Goal: Task Accomplishment & Management: Use online tool/utility

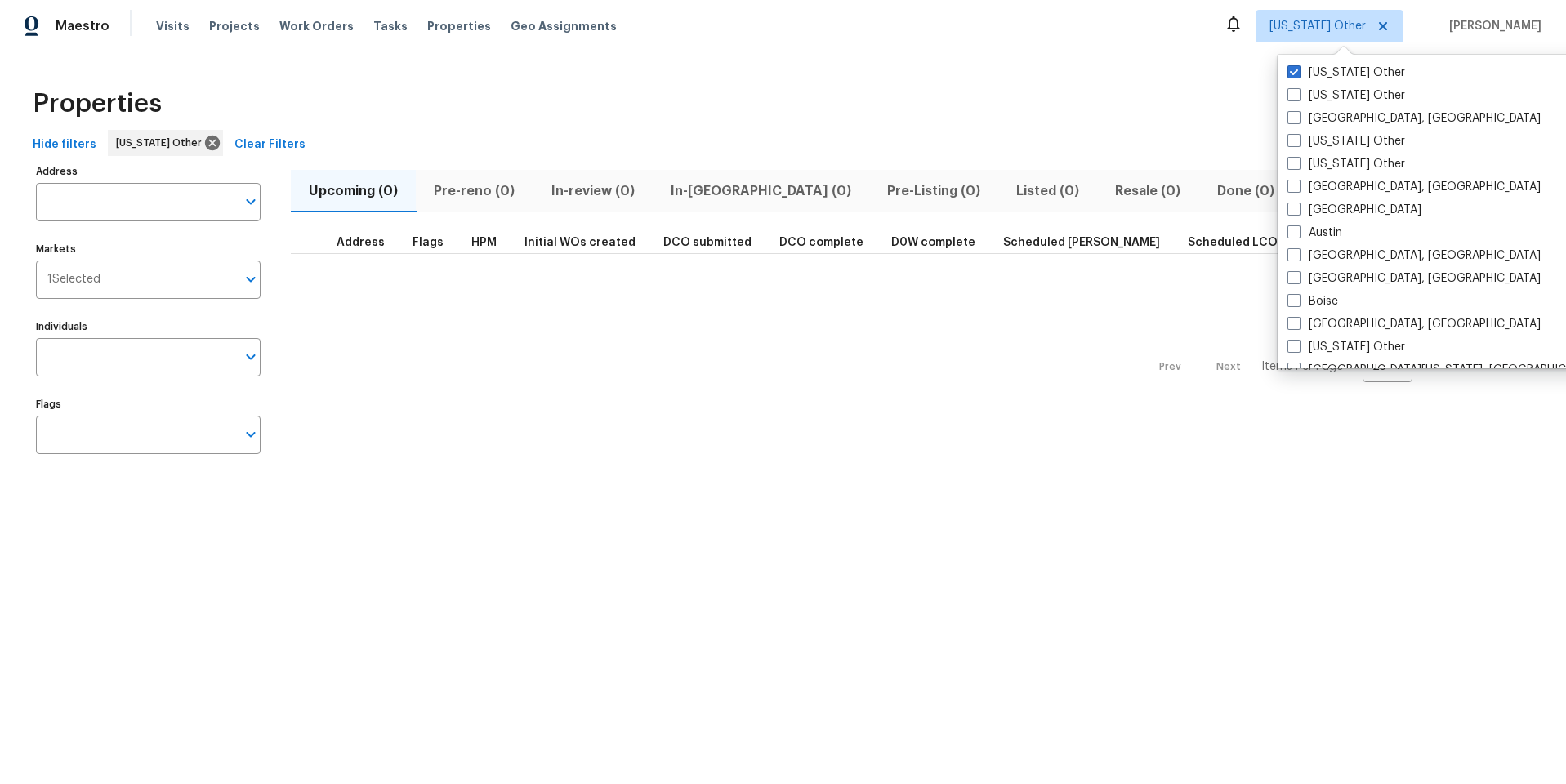
click at [654, 107] on div "Properties" at bounding box center [783, 104] width 1514 height 52
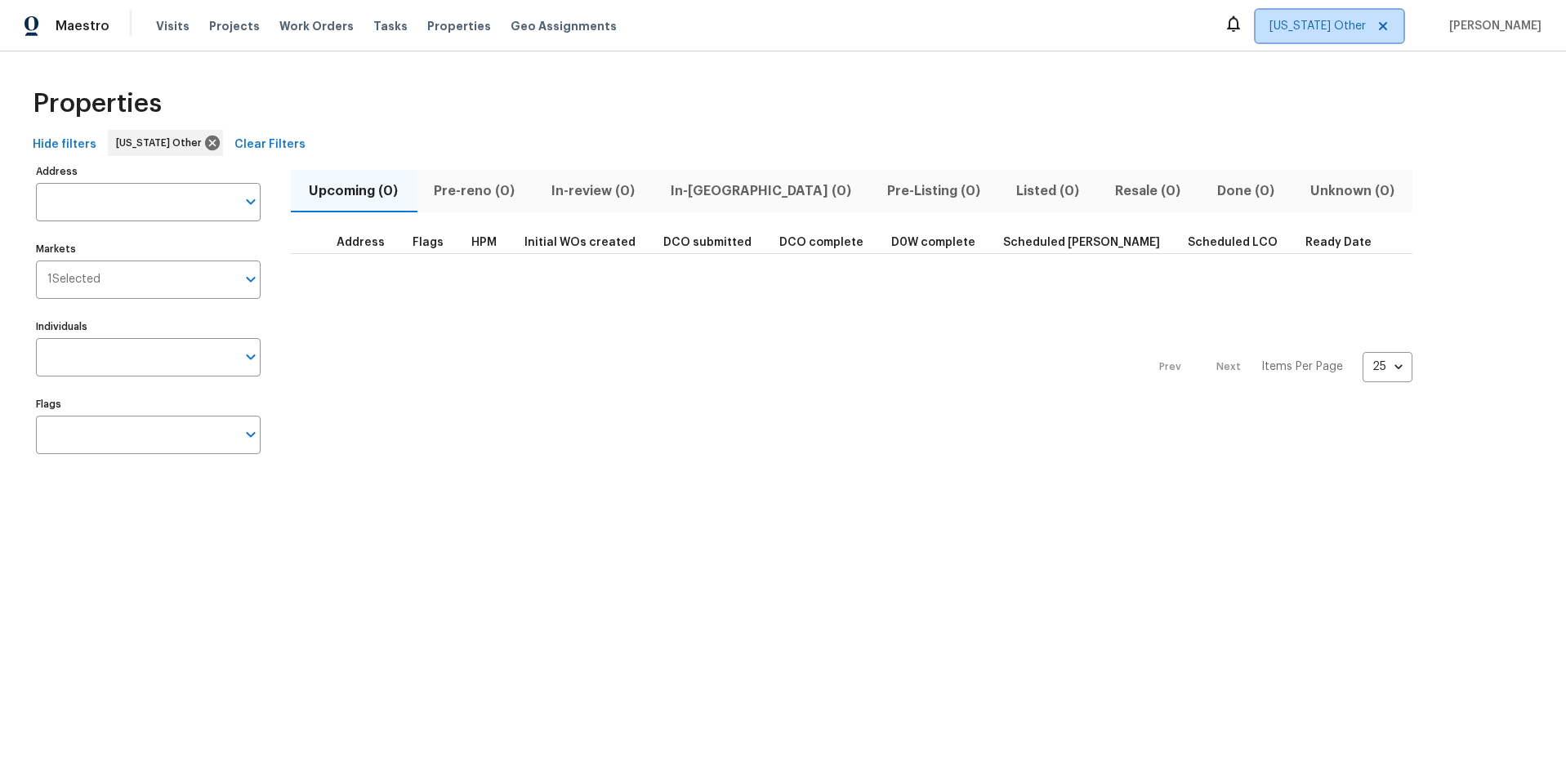
click at [1315, 30] on span "[US_STATE] Other" at bounding box center [1317, 25] width 96 height 16
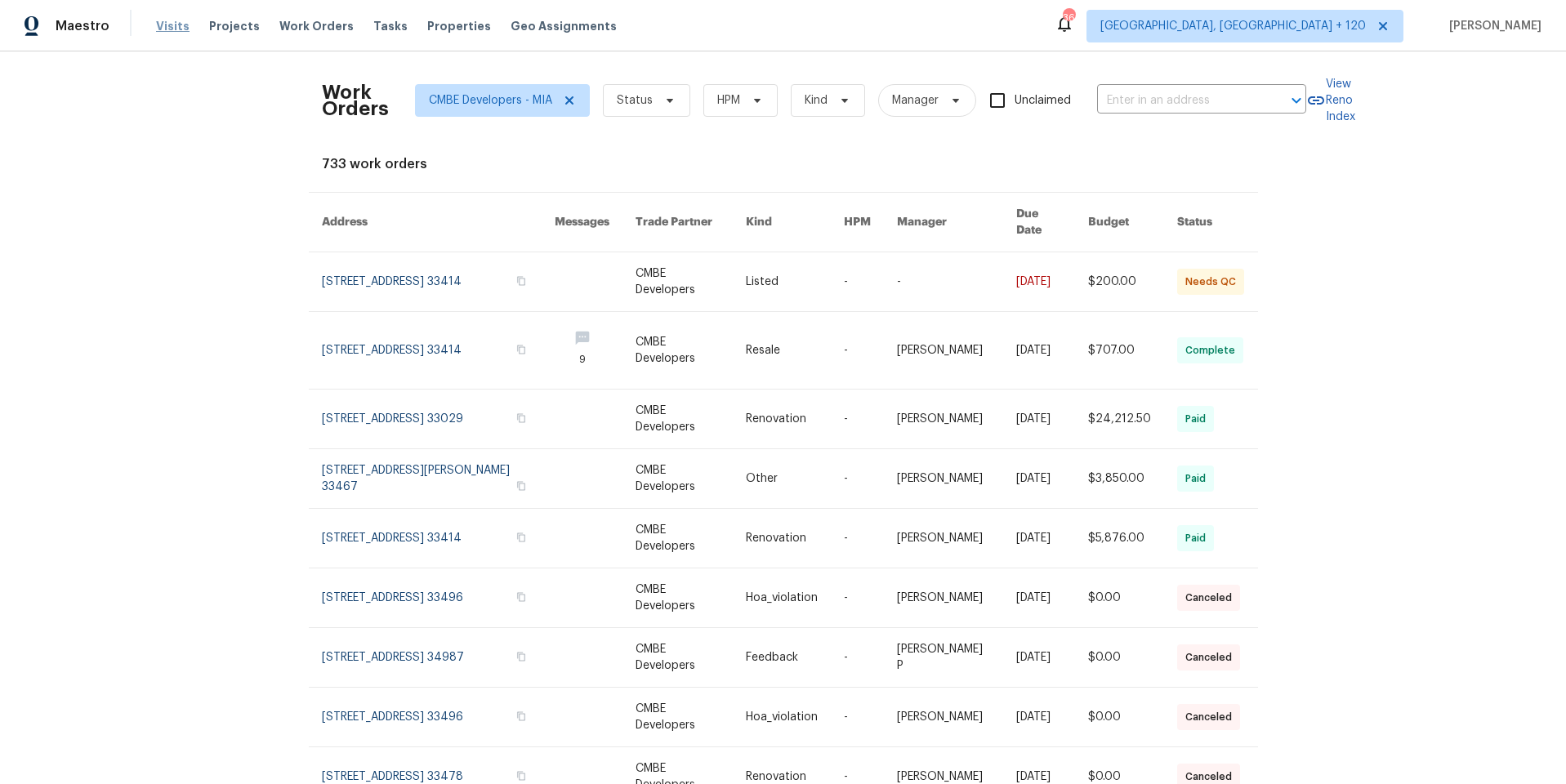
click at [177, 29] on span "Visits" at bounding box center [173, 25] width 34 height 16
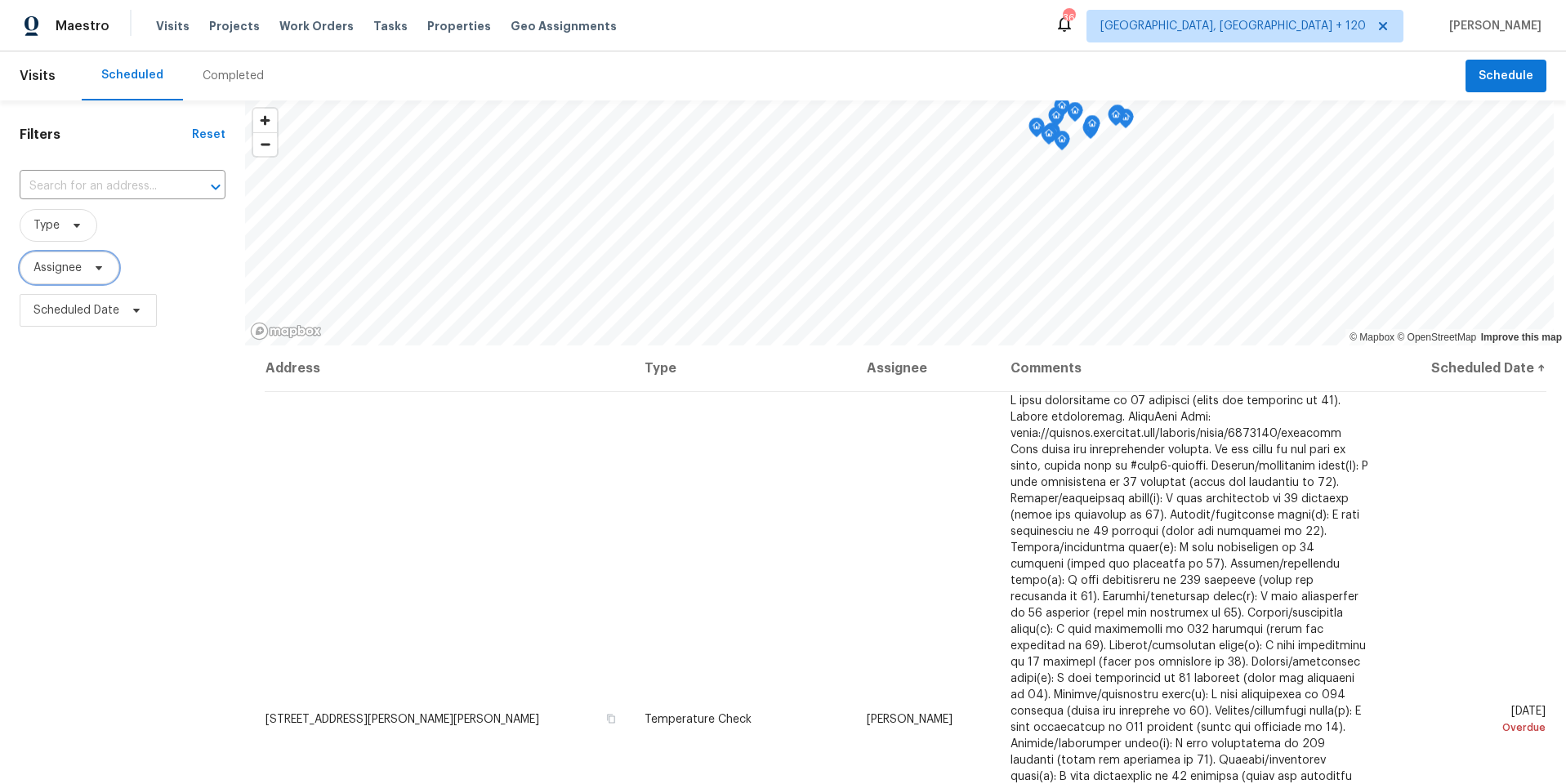
click at [72, 267] on span "Assignee" at bounding box center [58, 267] width 49 height 16
click at [63, 228] on span "Type" at bounding box center [58, 225] width 78 height 33
type input "dili"
click at [36, 314] on span at bounding box center [36, 314] width 13 height 13
click at [36, 314] on input "Diligence" at bounding box center [34, 311] width 10 height 10
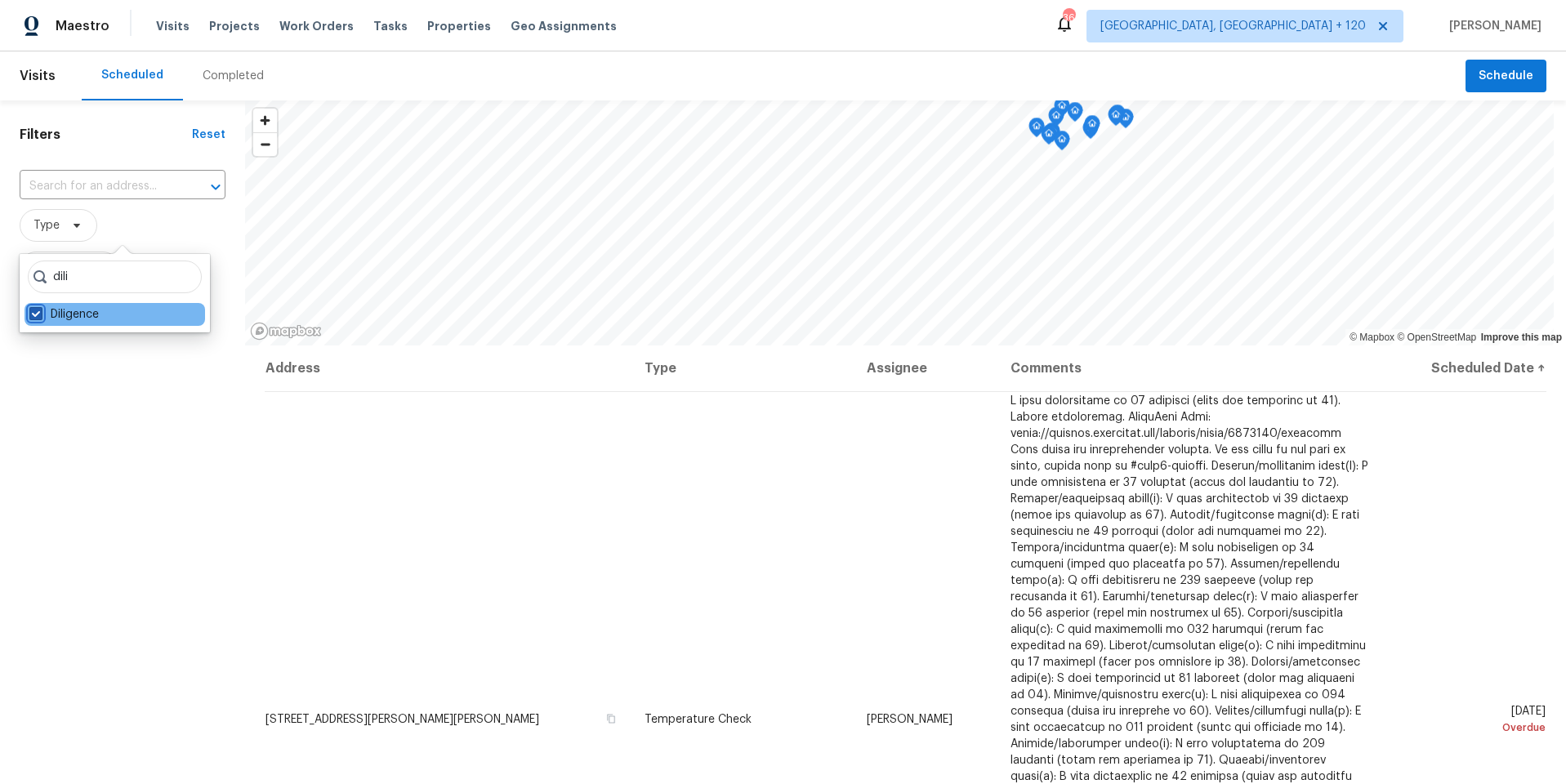
checkbox input "true"
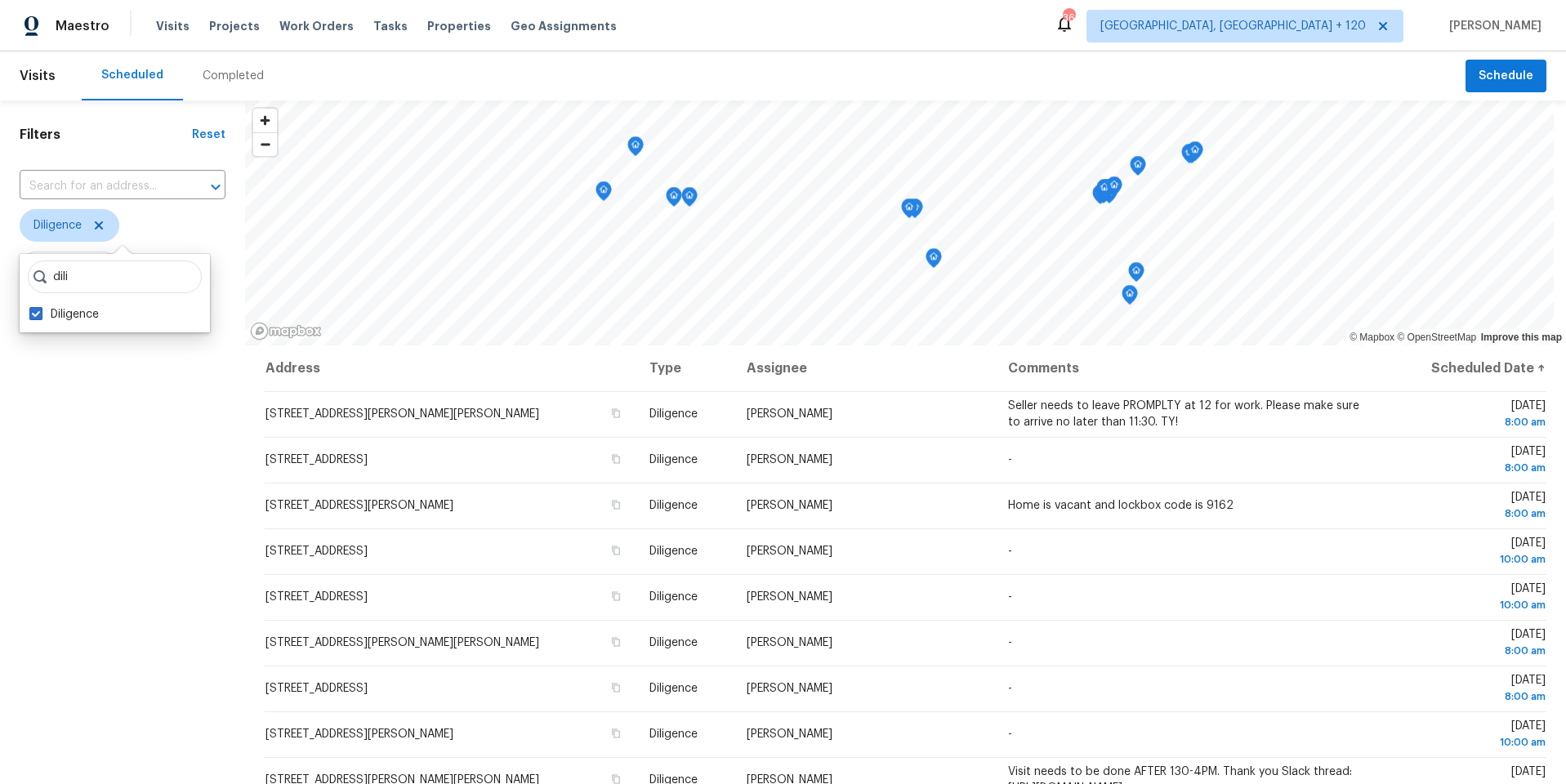
click at [165, 385] on div "Filters Reset ​ Diligence Assignee Scheduled Date" at bounding box center [122, 535] width 245 height 872
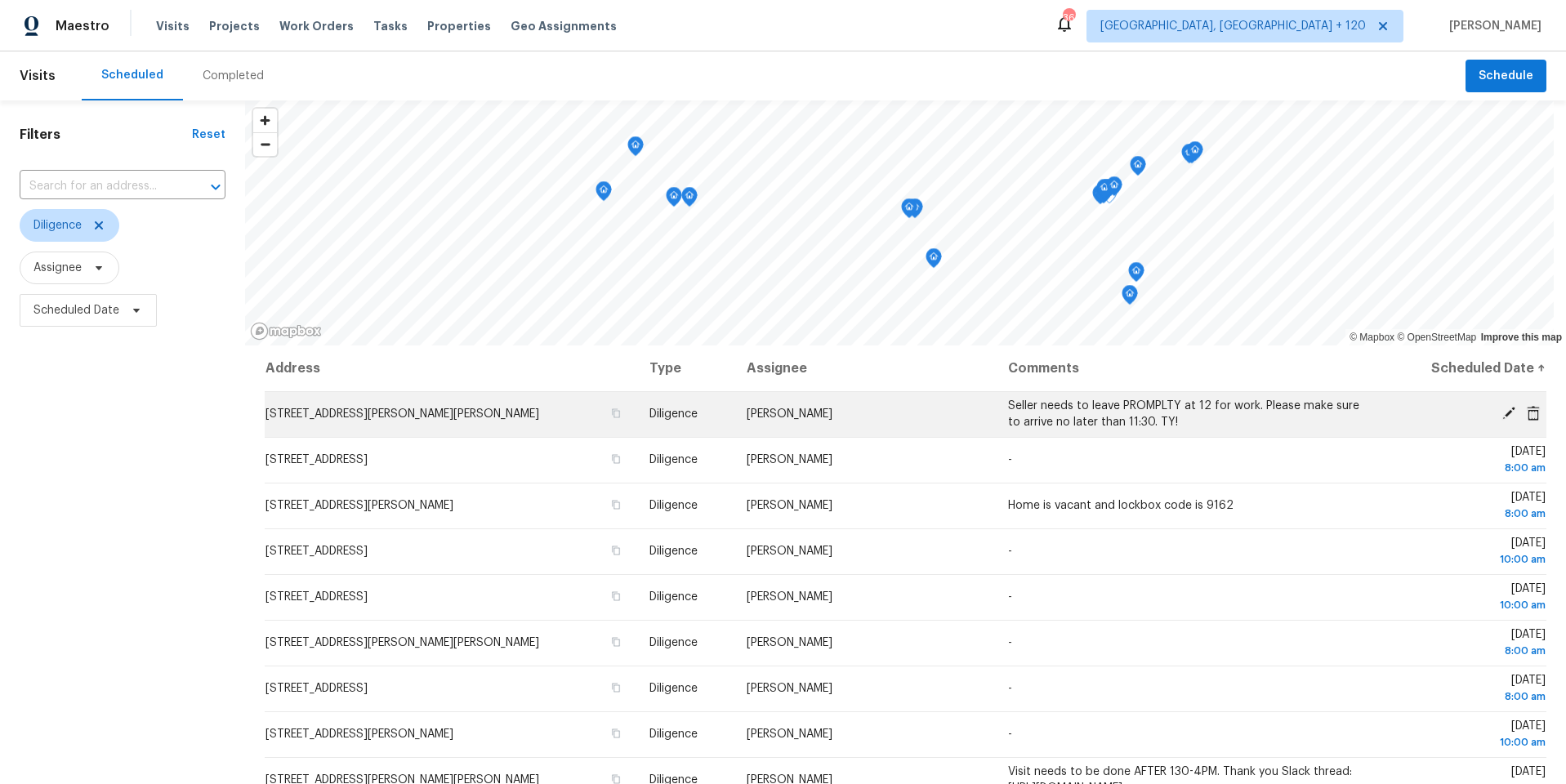
click at [831, 410] on span "Wesley Brooks" at bounding box center [790, 414] width 86 height 11
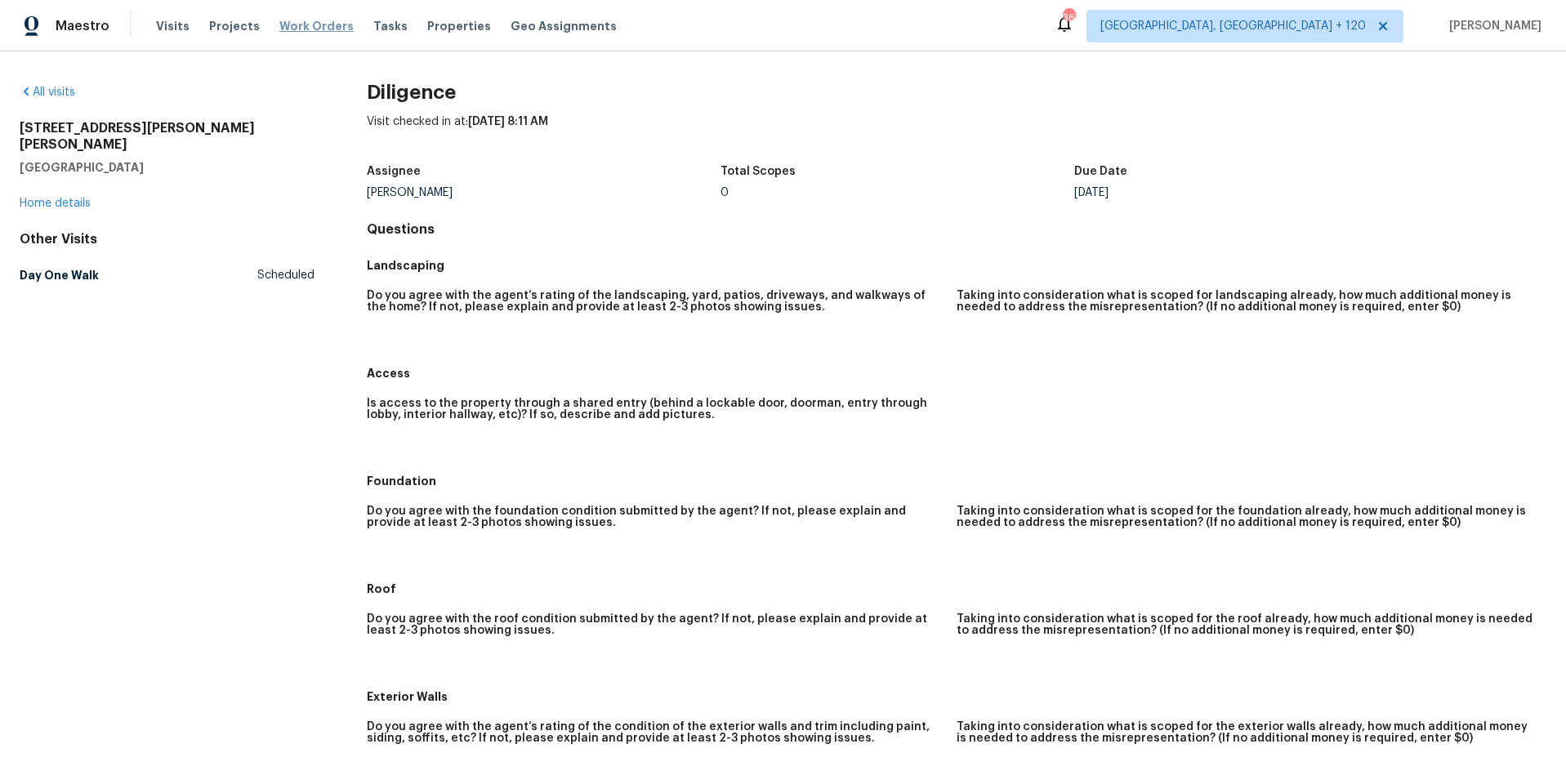
click at [307, 23] on span "Work Orders" at bounding box center [317, 25] width 75 height 16
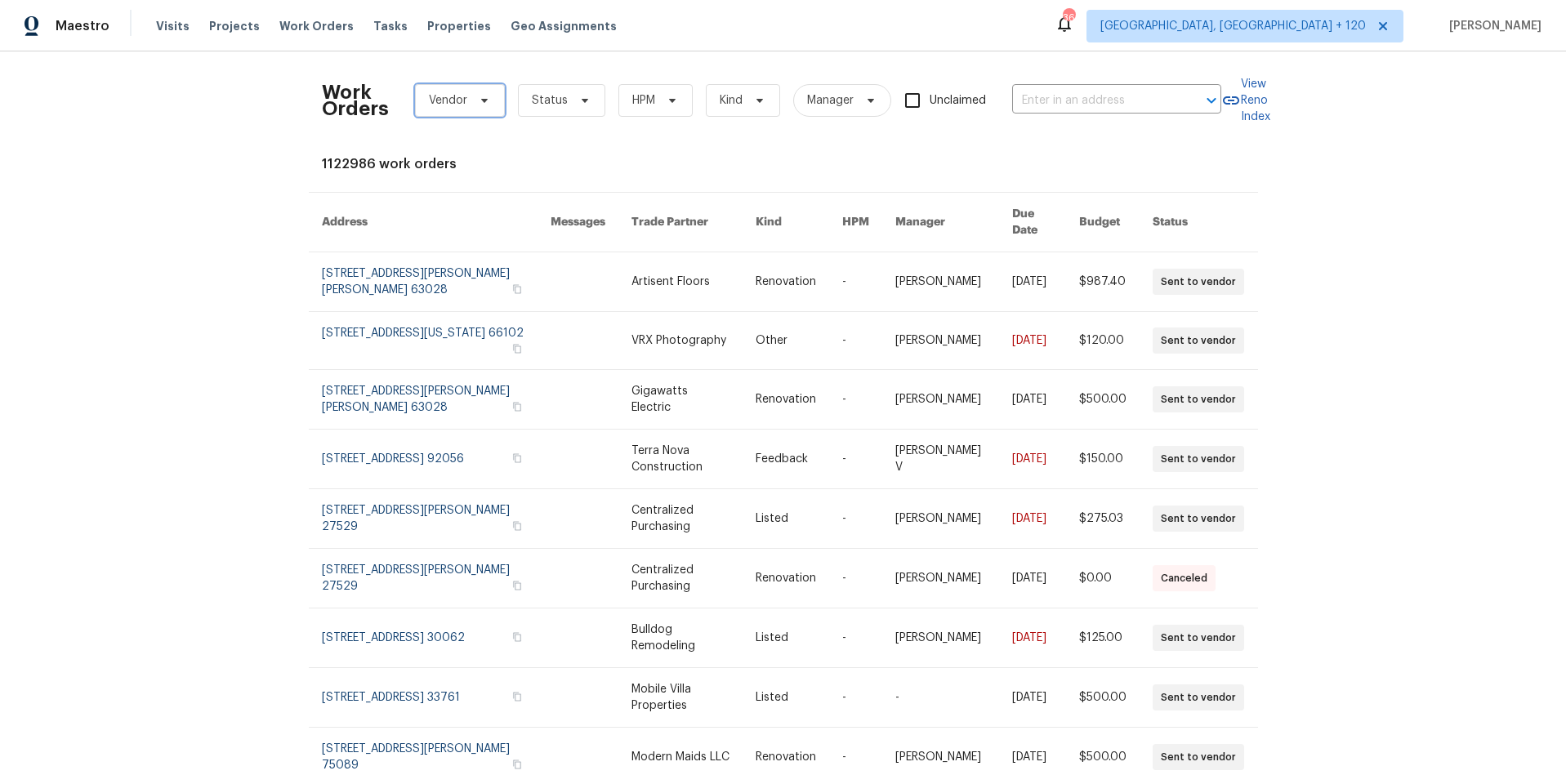
click at [469, 109] on span "Vendor" at bounding box center [460, 100] width 90 height 33
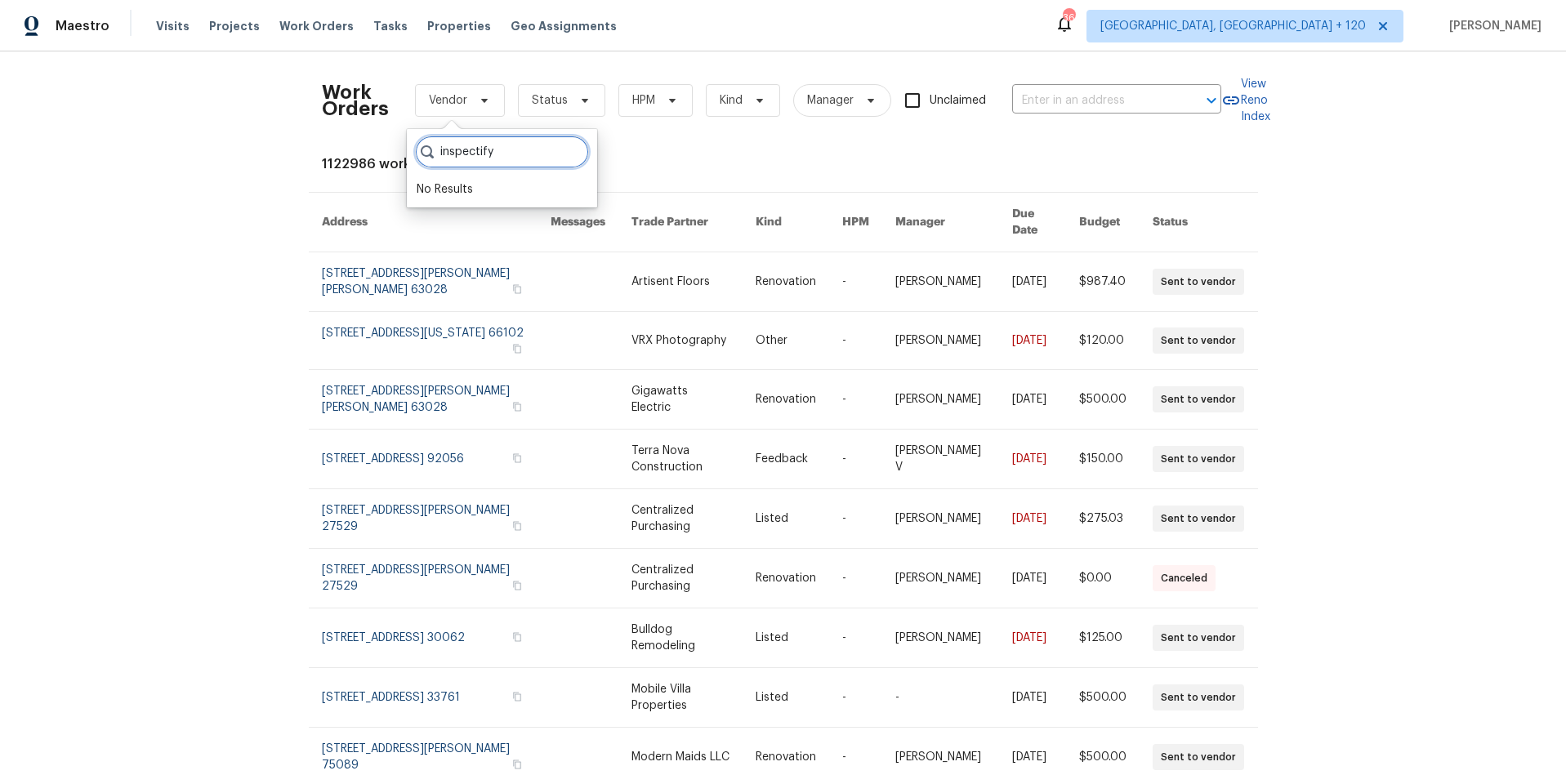
drag, startPoint x: 503, startPoint y: 152, endPoint x: 411, endPoint y: 145, distance: 92.3
click at [411, 145] on div "inspectify No Results" at bounding box center [502, 168] width 191 height 78
type input "powerhouse"
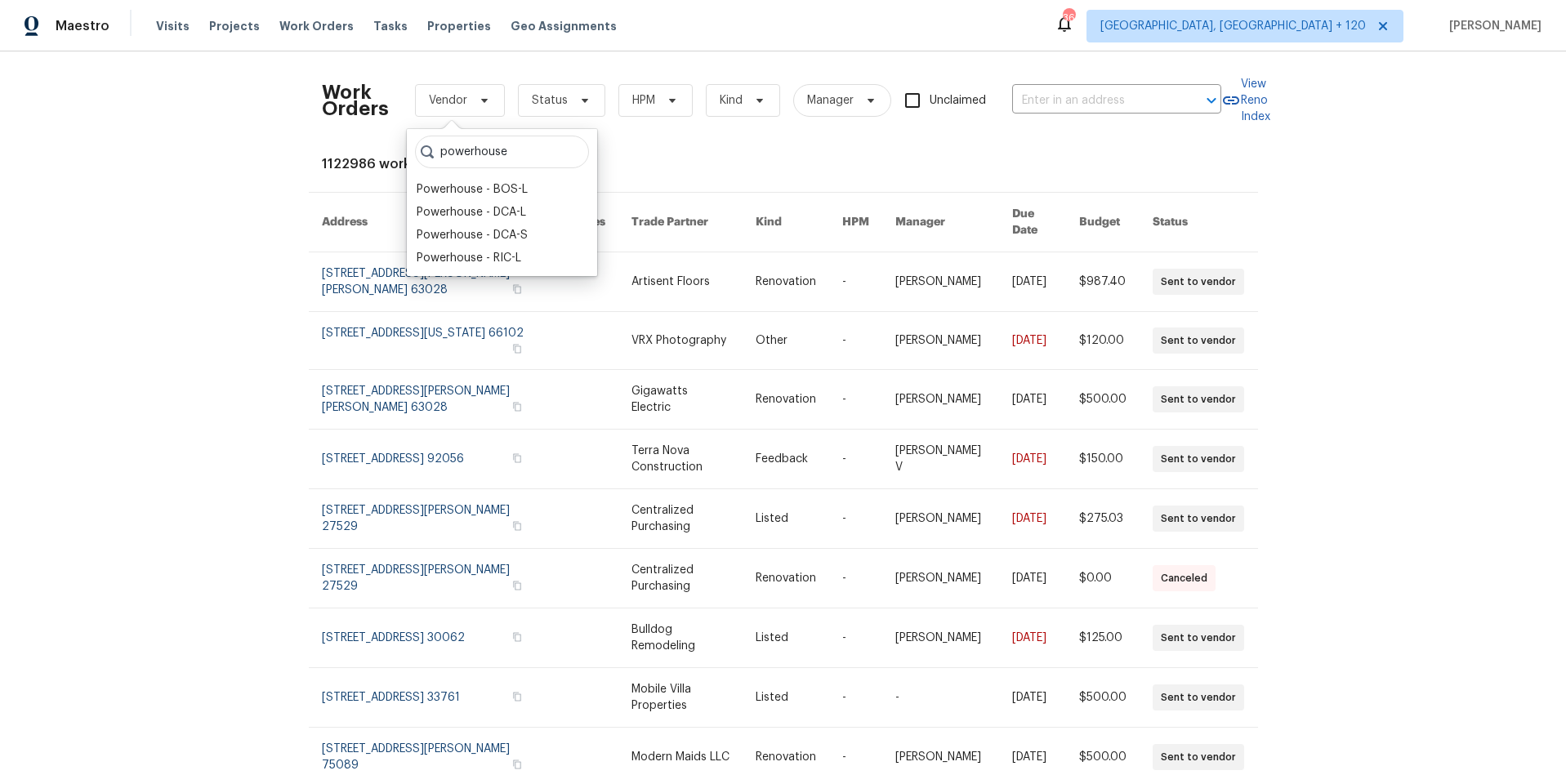
click at [750, 149] on div "Work Orders Vendor Status HPM Kind Manager Unclaimed ​ View Reno Index 1122986 …" at bounding box center [783, 477] width 923 height 824
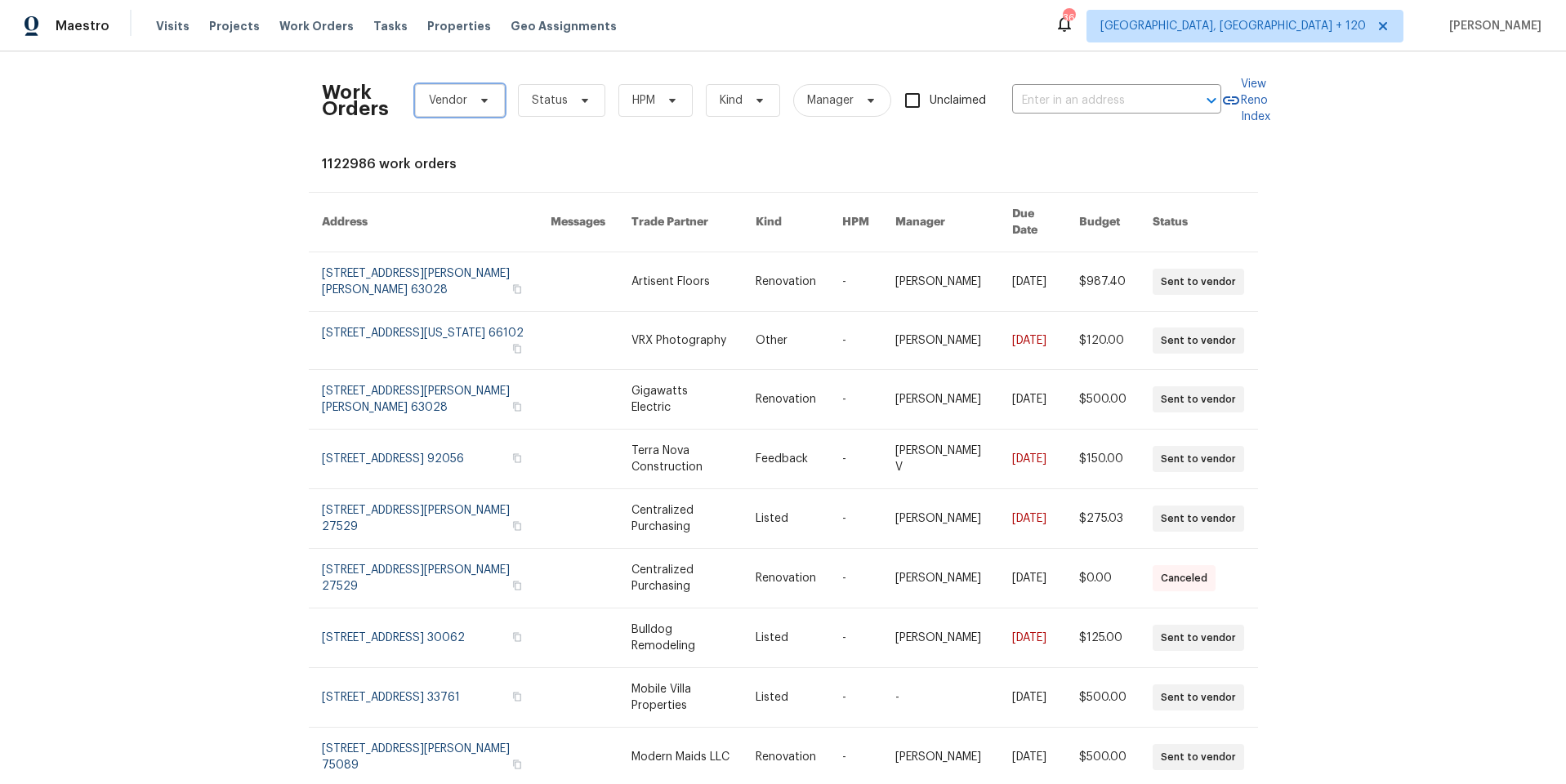
click at [453, 98] on span "Vendor" at bounding box center [448, 100] width 38 height 16
drag, startPoint x: 497, startPoint y: 152, endPoint x: 417, endPoint y: 145, distance: 80.3
click at [417, 145] on input "inspectify" at bounding box center [502, 151] width 174 height 33
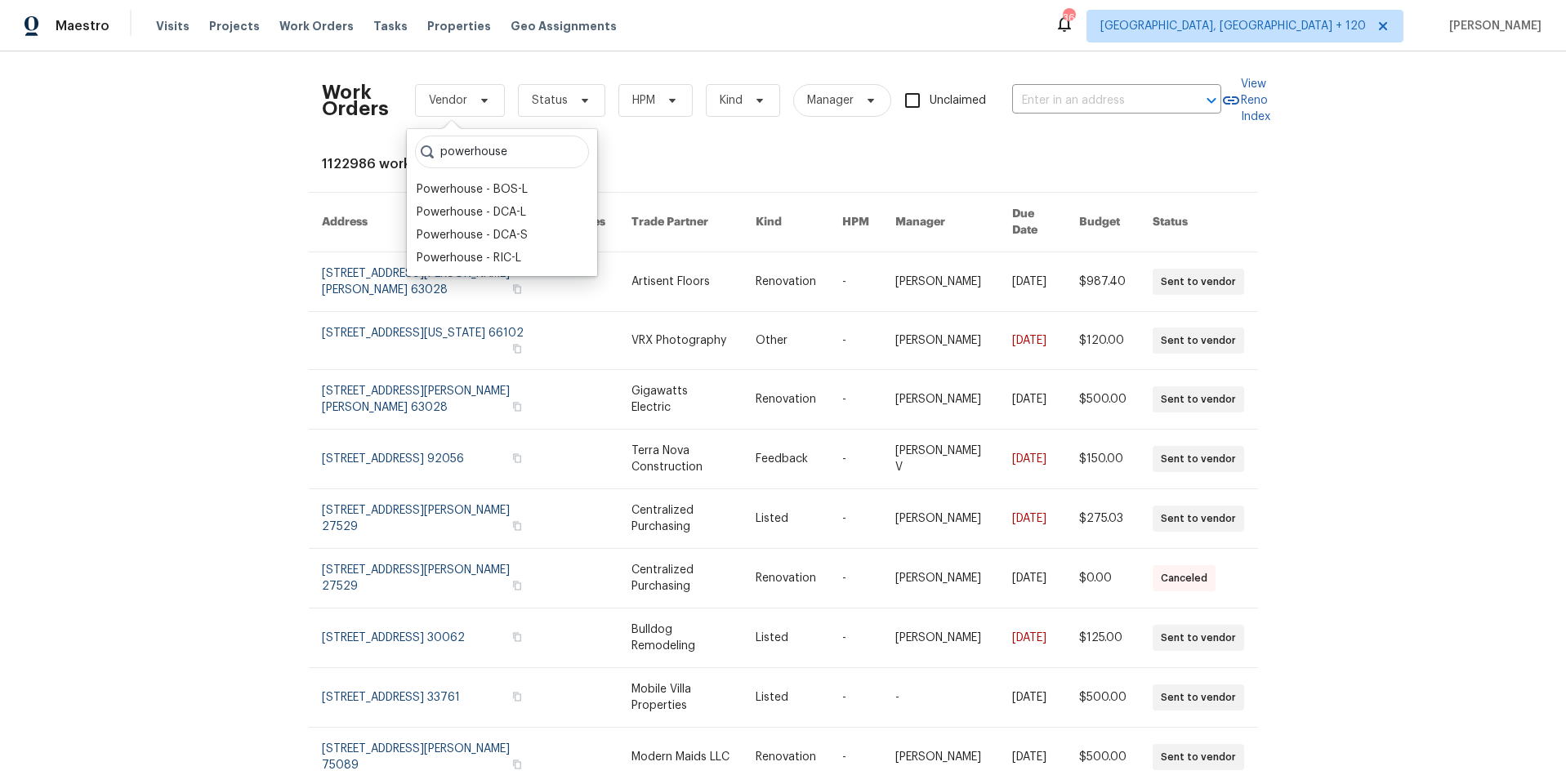
type input "powerhouse"
click at [513, 192] on div "Powerhouse - BOS-L" at bounding box center [472, 189] width 111 height 16
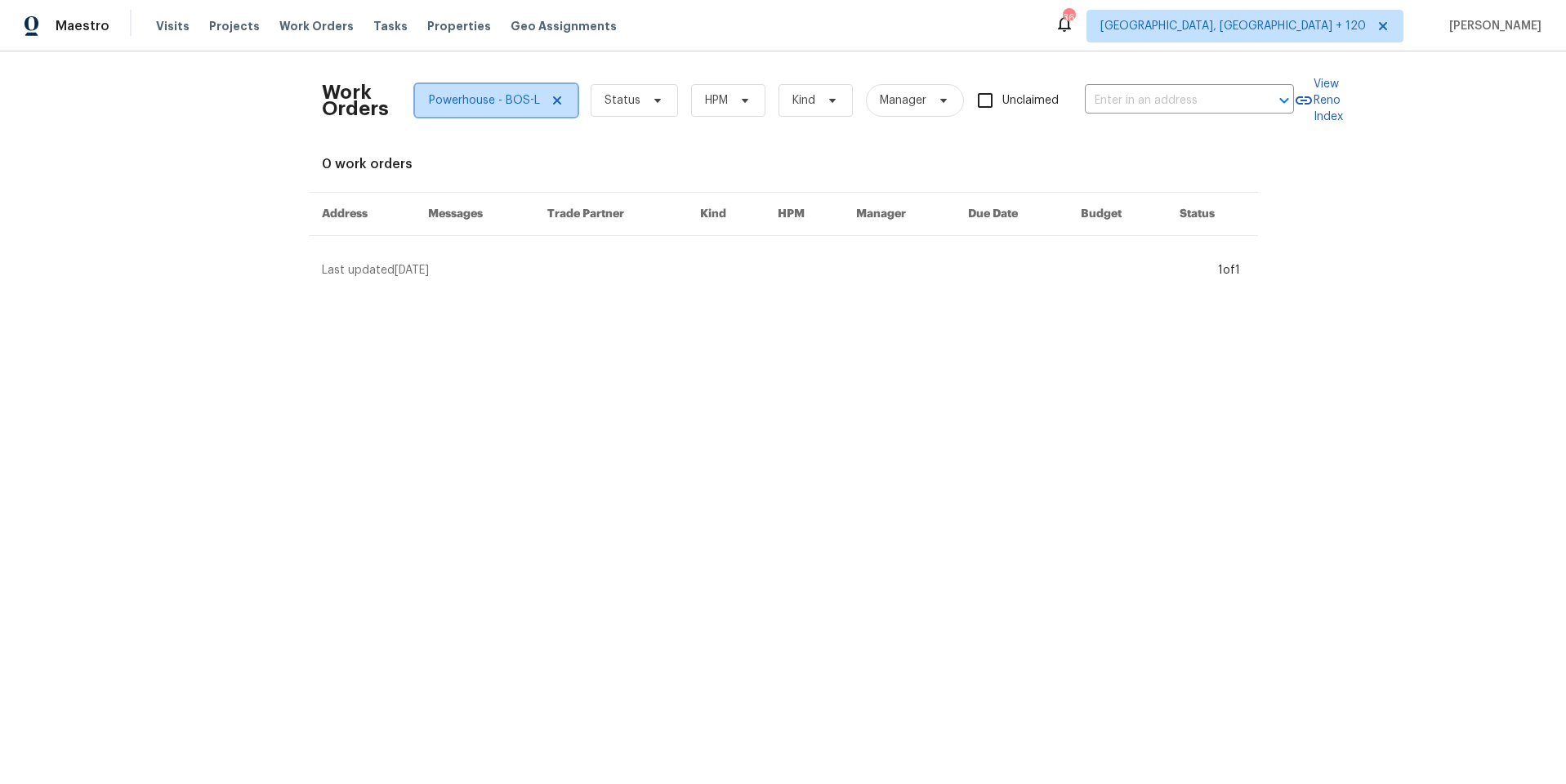
click at [553, 100] on icon at bounding box center [556, 100] width 8 height 8
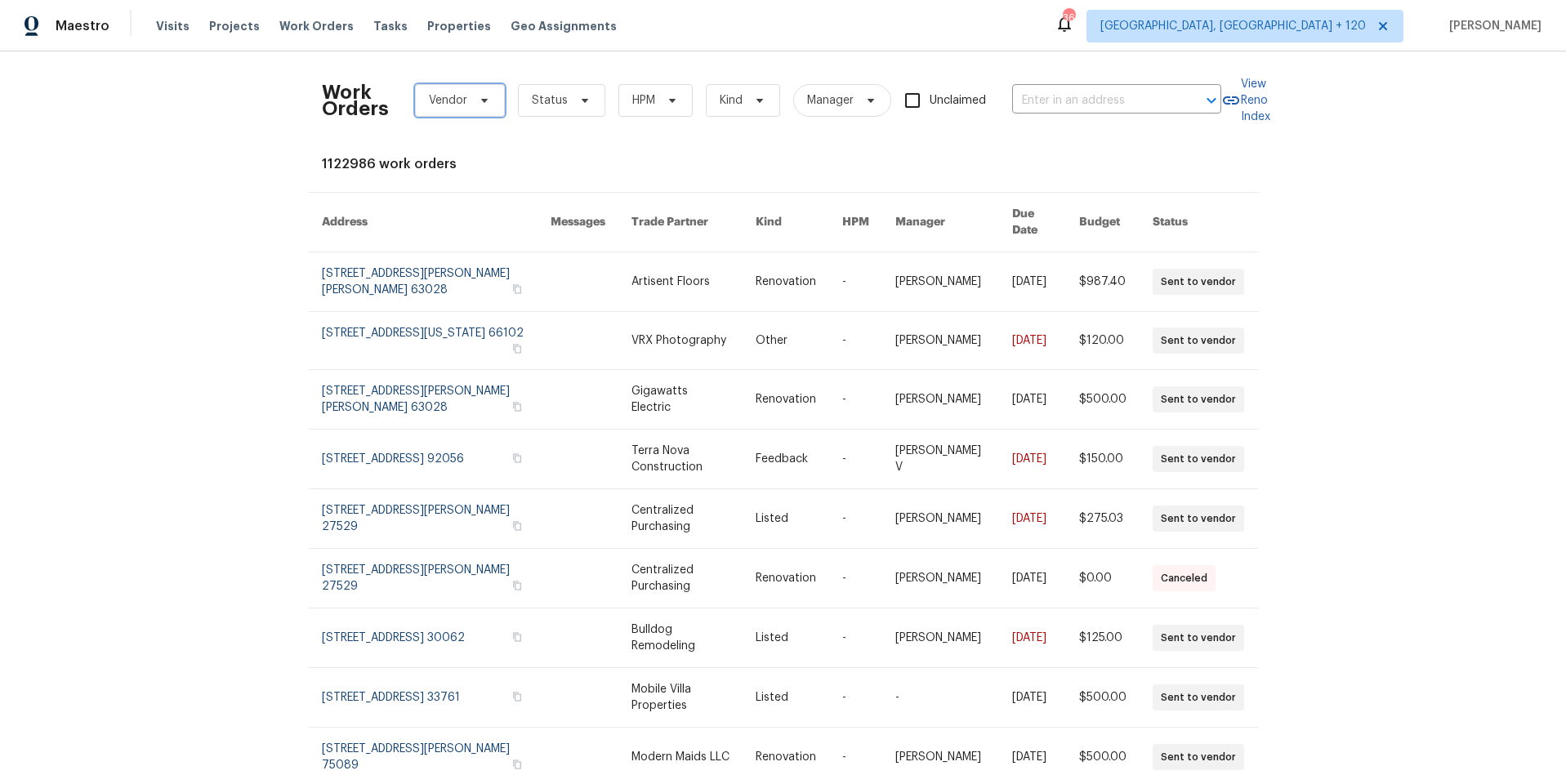
click at [449, 101] on span "Vendor" at bounding box center [448, 100] width 38 height 16
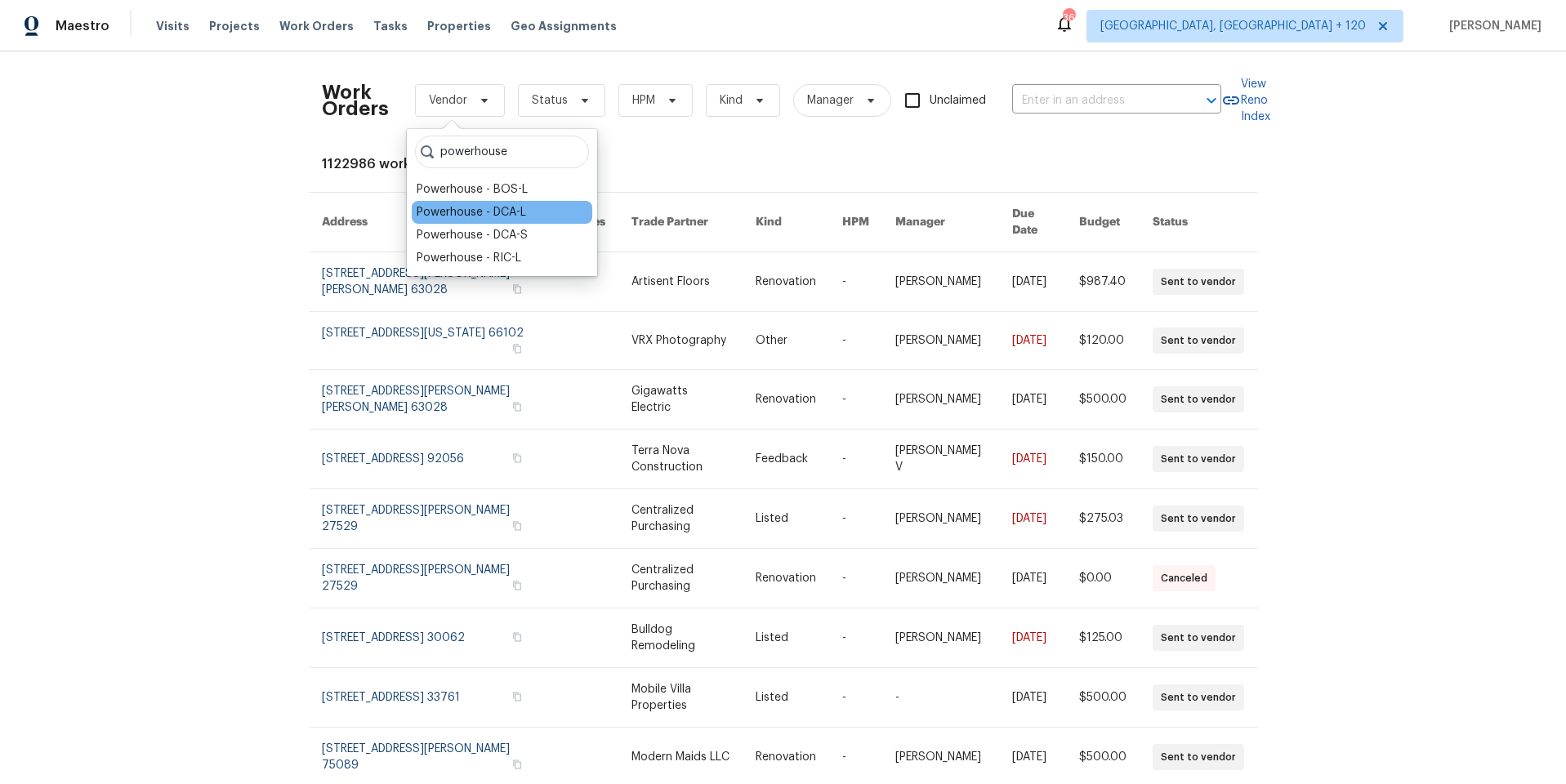
type input "powerhouse"
click at [495, 208] on div "Powerhouse - DCA-L" at bounding box center [471, 211] width 109 height 16
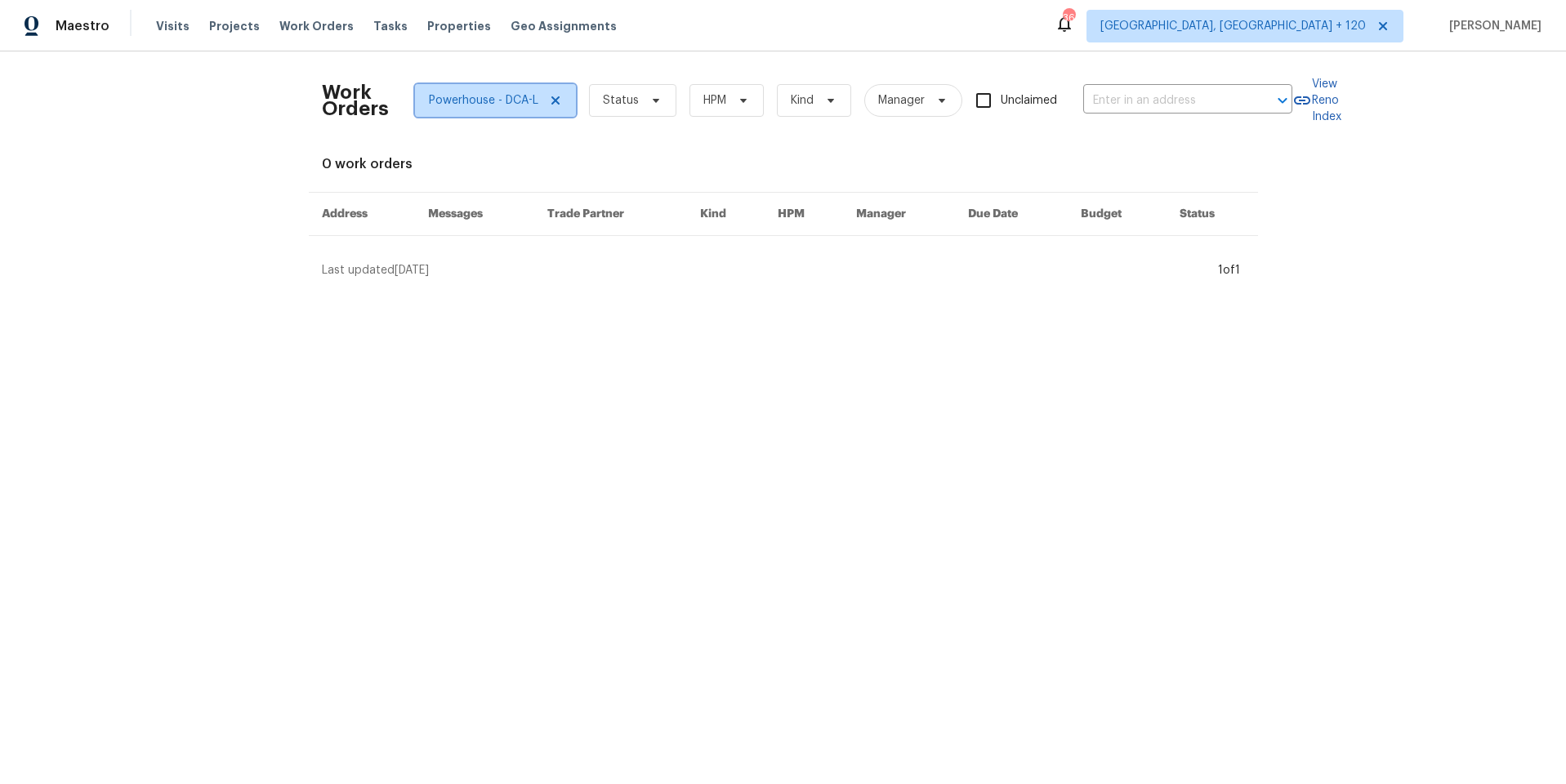
click at [549, 105] on icon at bounding box center [555, 100] width 13 height 13
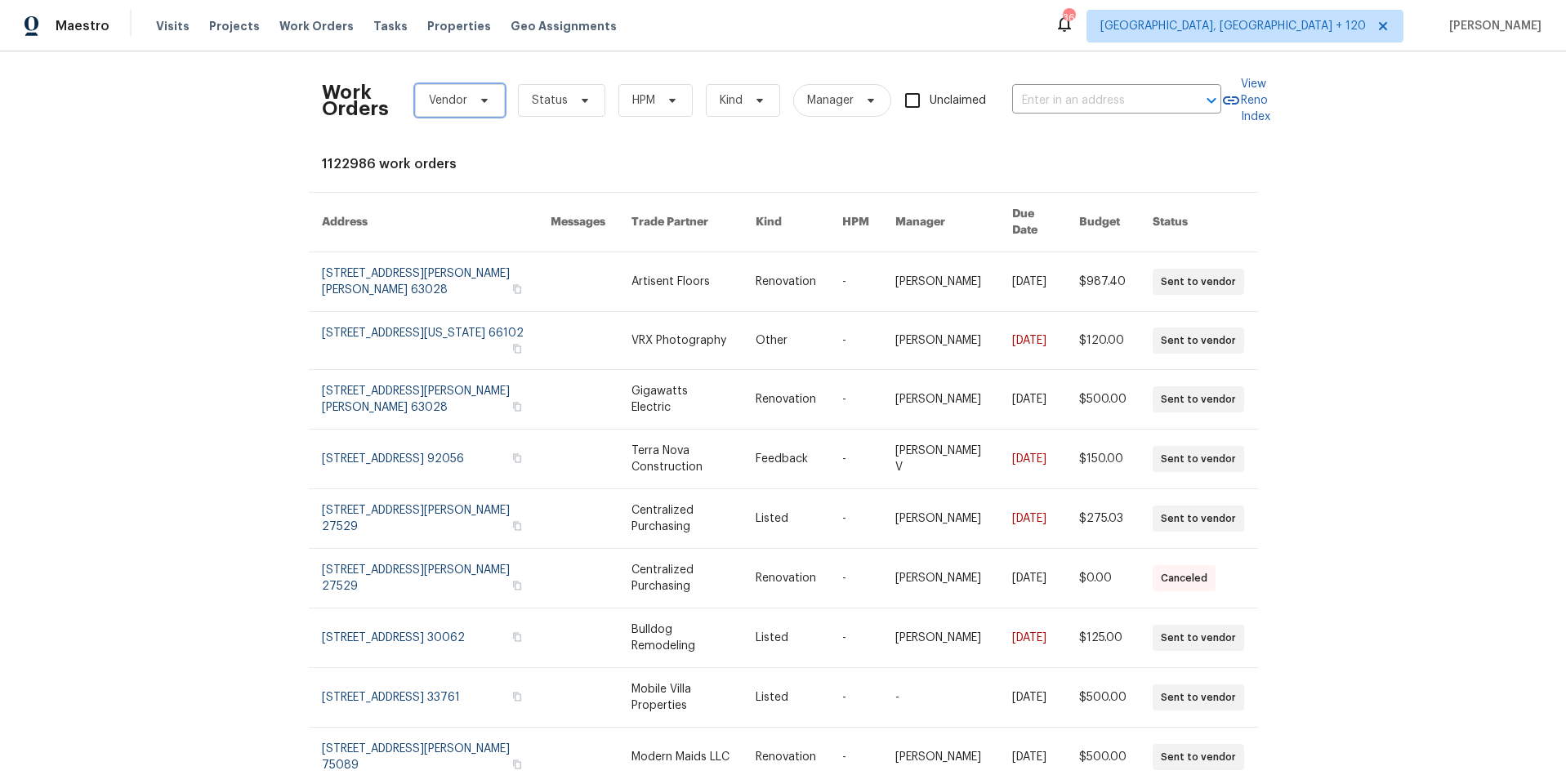
click at [438, 107] on span "Vendor" at bounding box center [448, 100] width 38 height 16
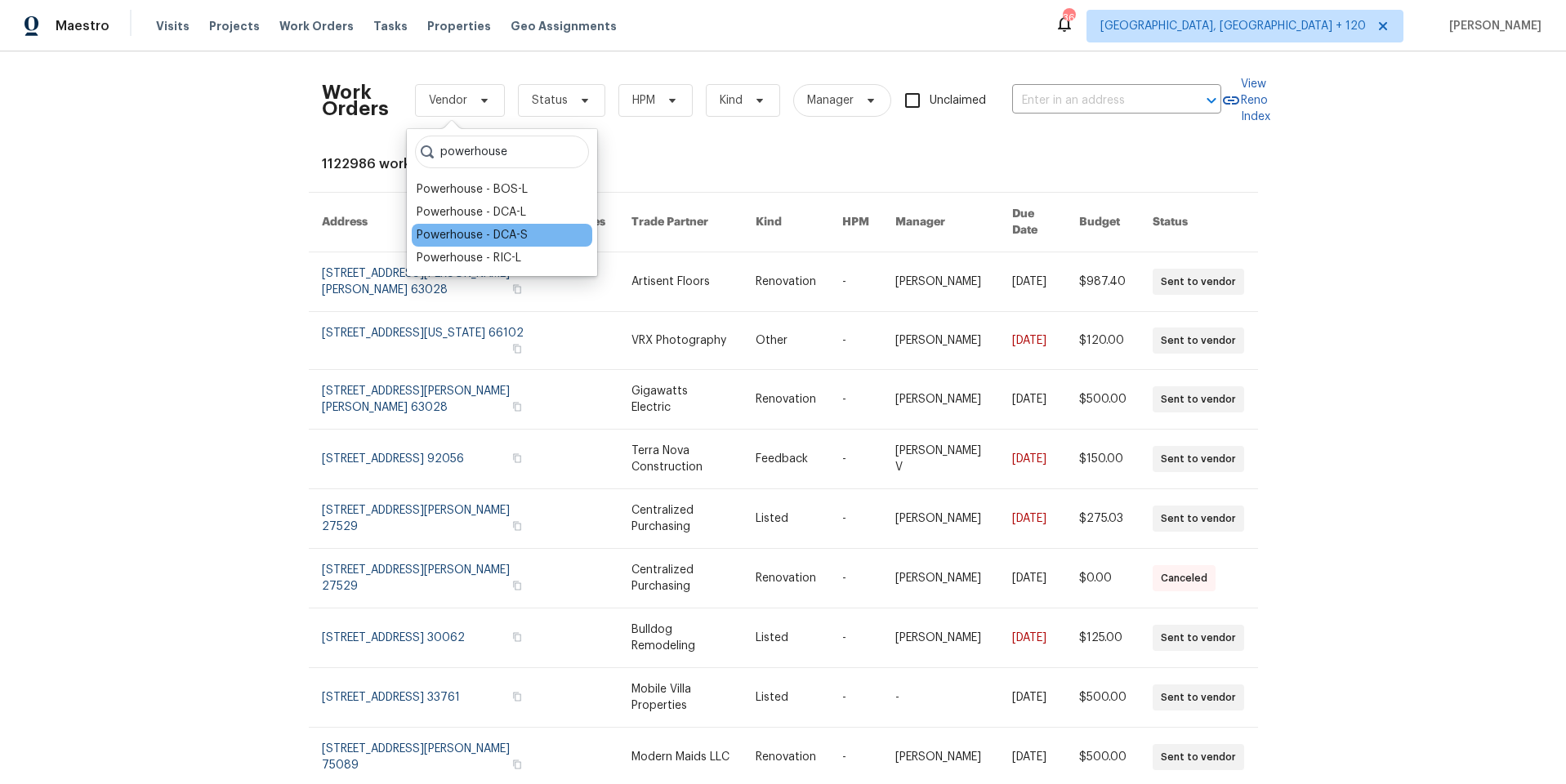
type input "powerhouse"
click at [483, 232] on div "Powerhouse - DCA-S" at bounding box center [472, 235] width 111 height 16
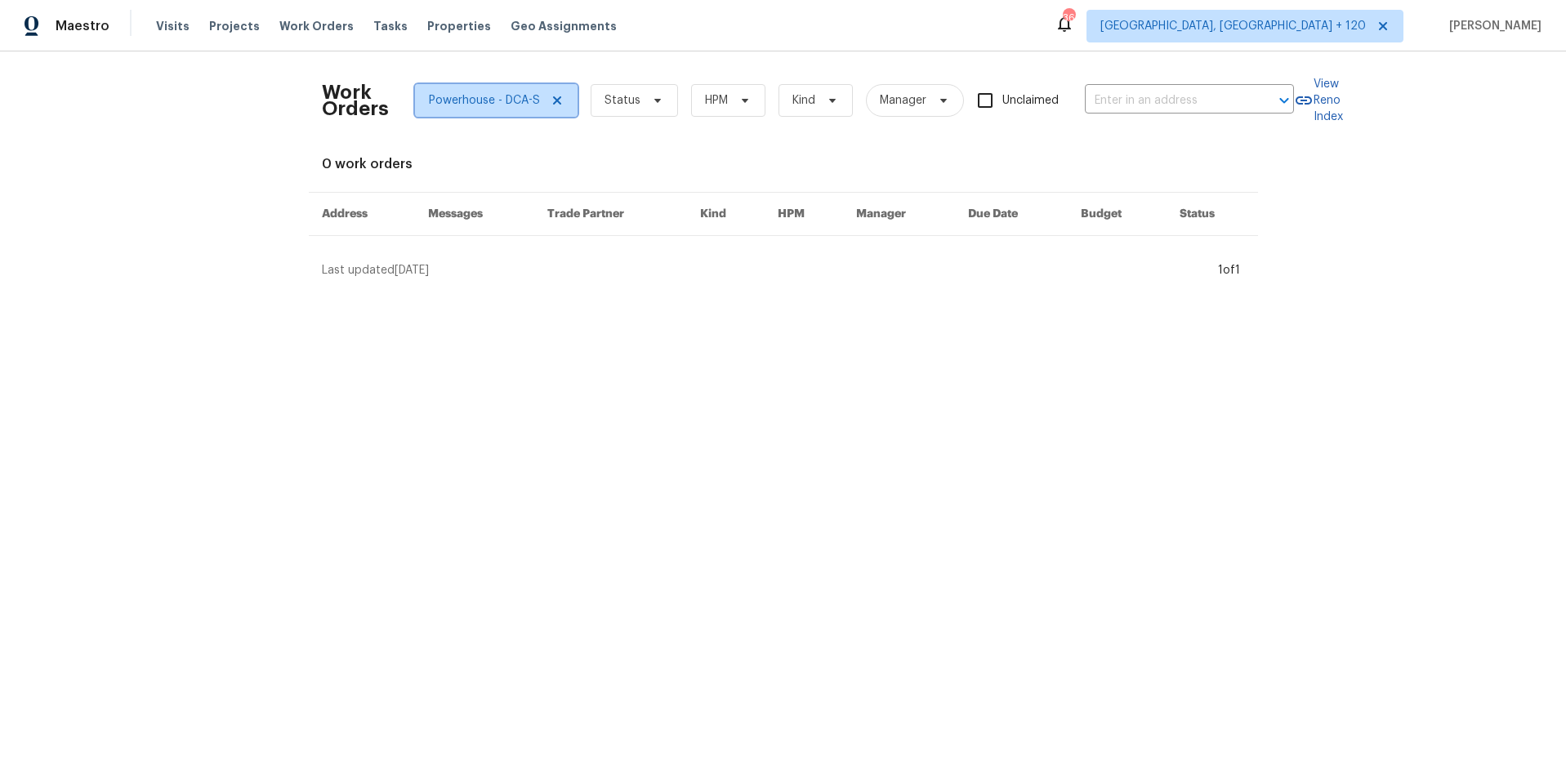
click at [553, 99] on icon at bounding box center [556, 100] width 8 height 8
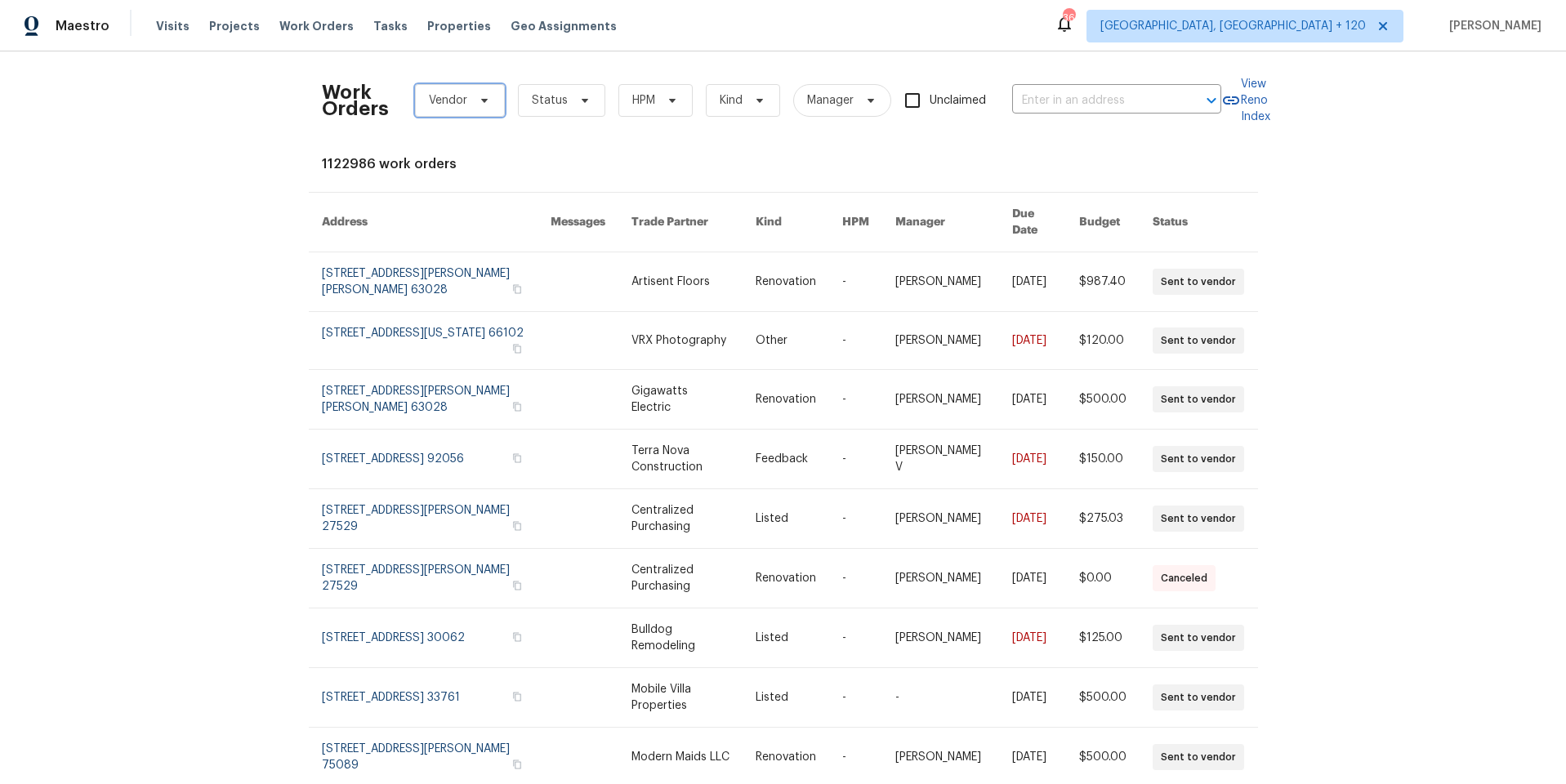
click at [452, 104] on span "Vendor" at bounding box center [448, 100] width 38 height 16
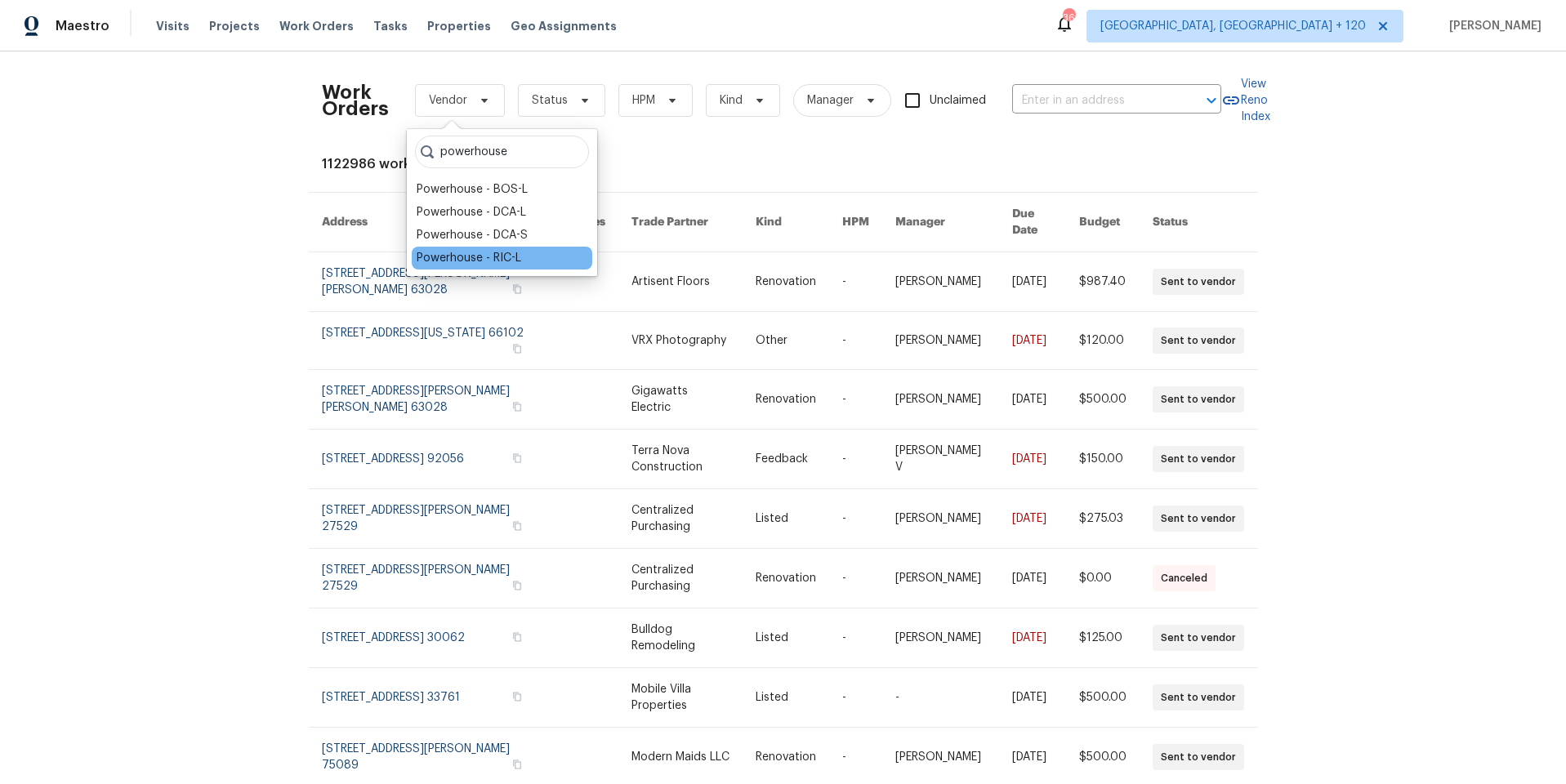
type input "powerhouse"
click at [494, 257] on div "Powerhouse - RIC-L" at bounding box center [469, 257] width 105 height 16
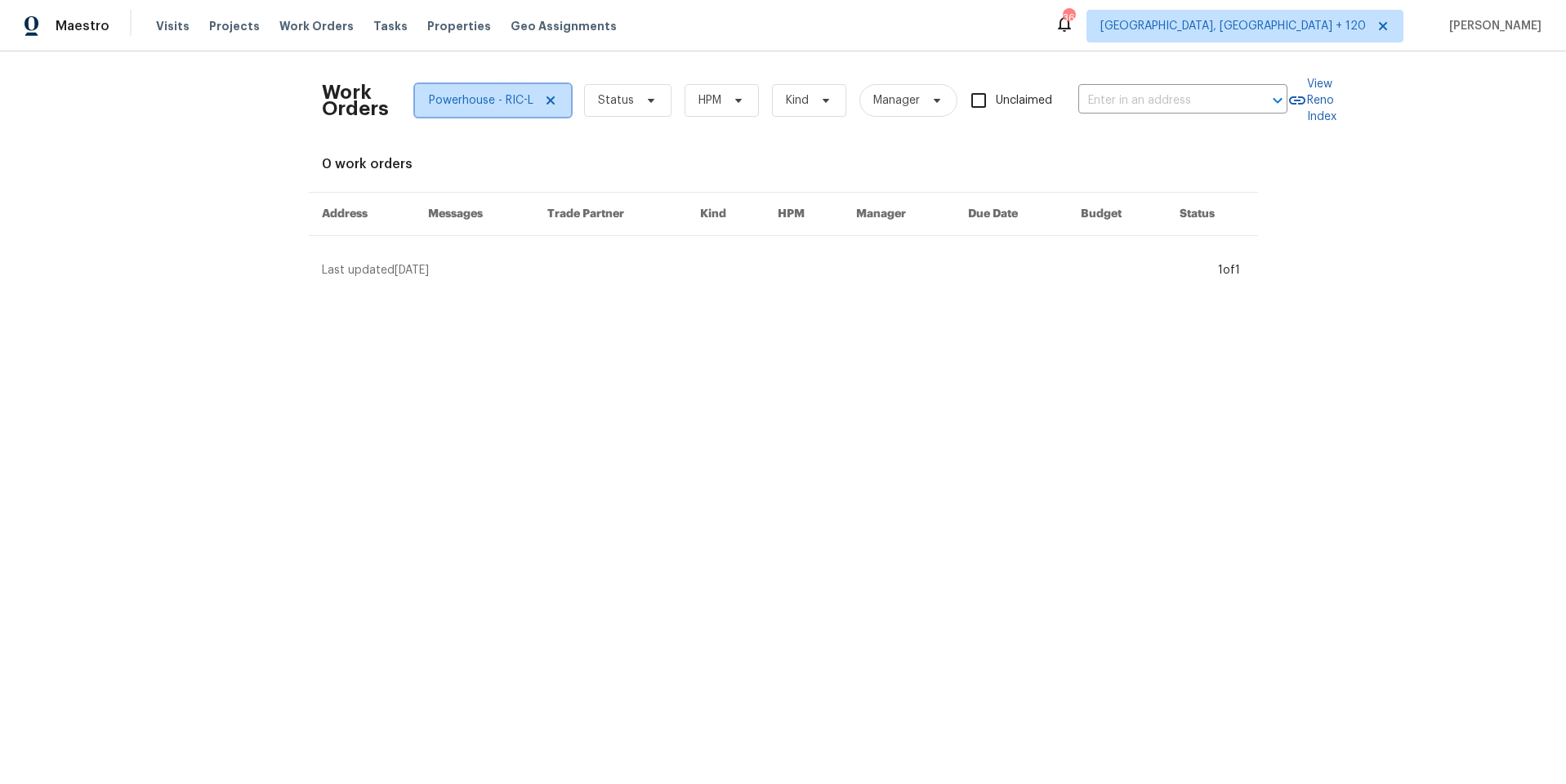
click at [546, 100] on icon at bounding box center [550, 100] width 8 height 8
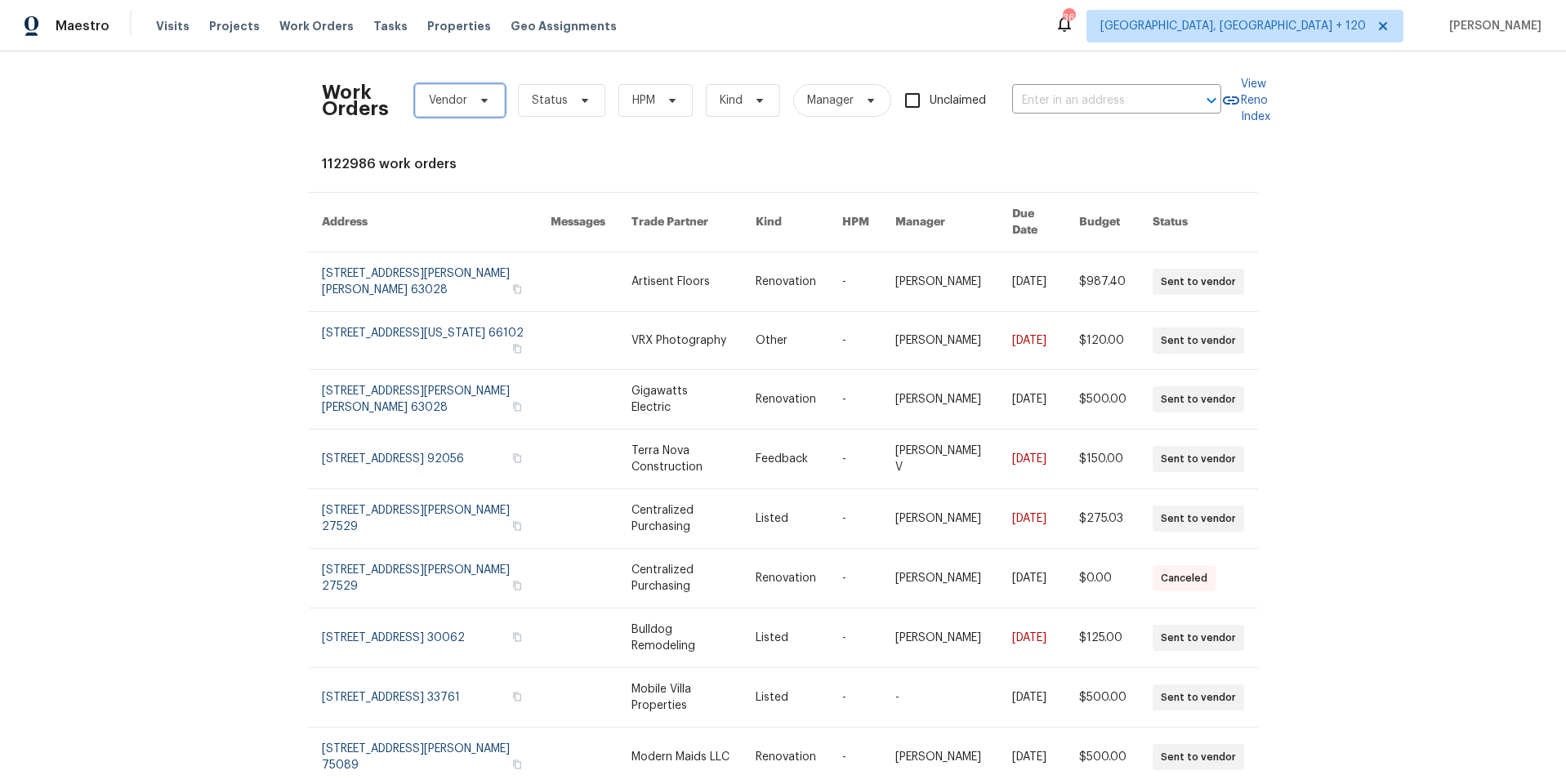
click at [454, 93] on span "Vendor" at bounding box center [448, 100] width 38 height 16
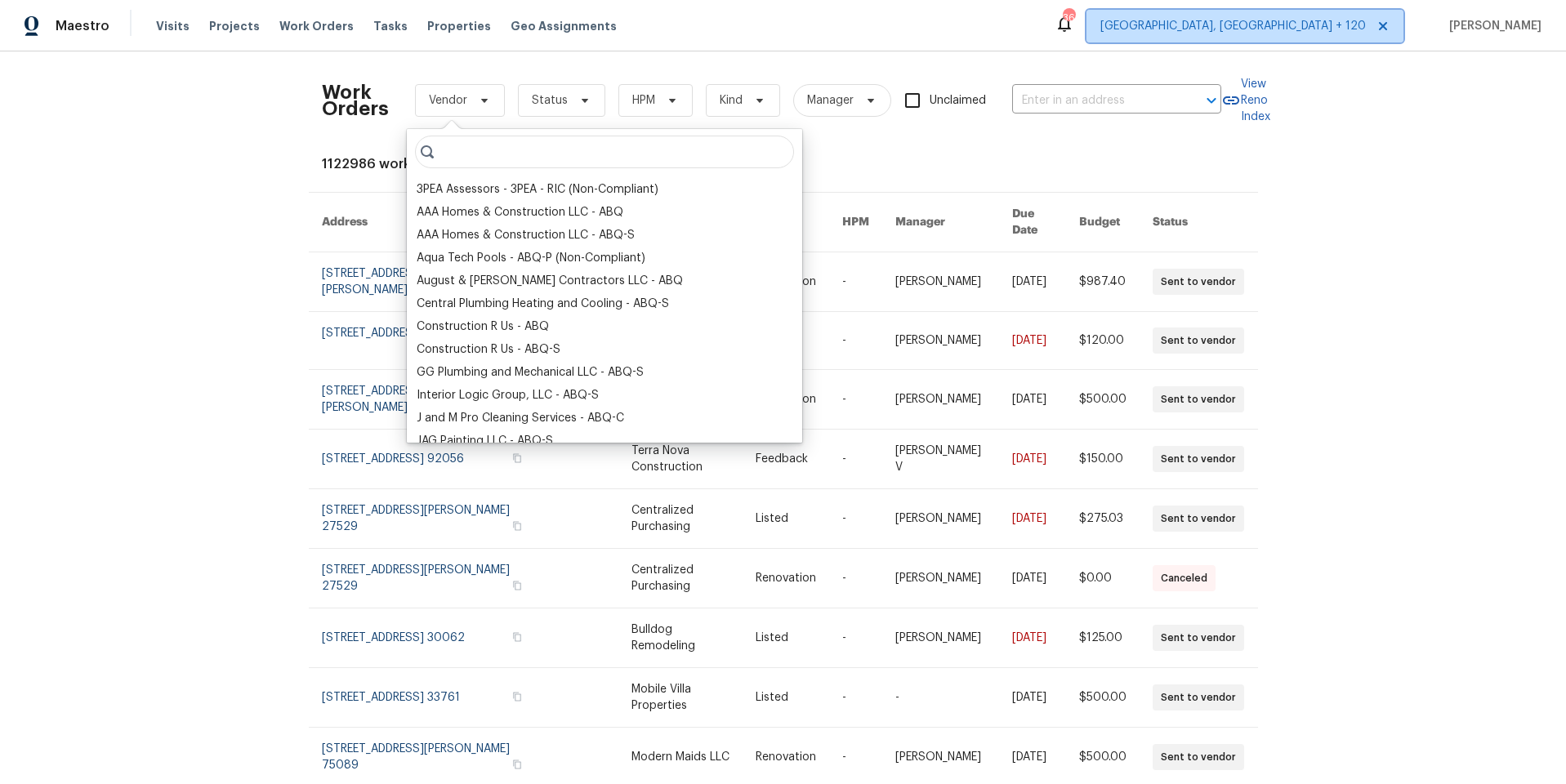
click at [1293, 24] on span "Albuquerque, NM + 120" at bounding box center [1233, 25] width 266 height 16
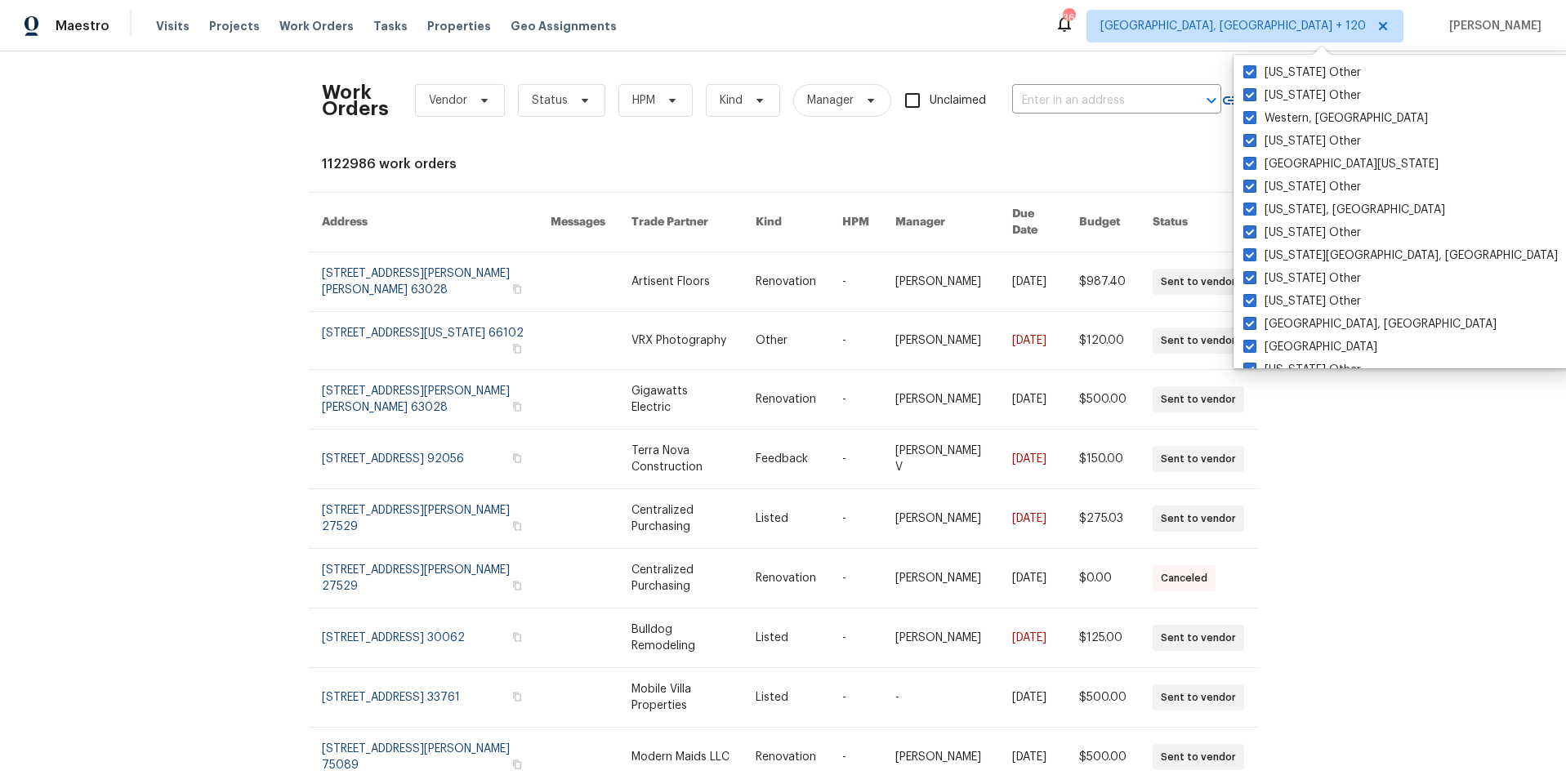
click at [1456, 189] on div "Work Orders Vendor Status HPM Kind Manager Unclaimed ​ View Reno Index 1122986 …" at bounding box center [783, 418] width 1566 height 733
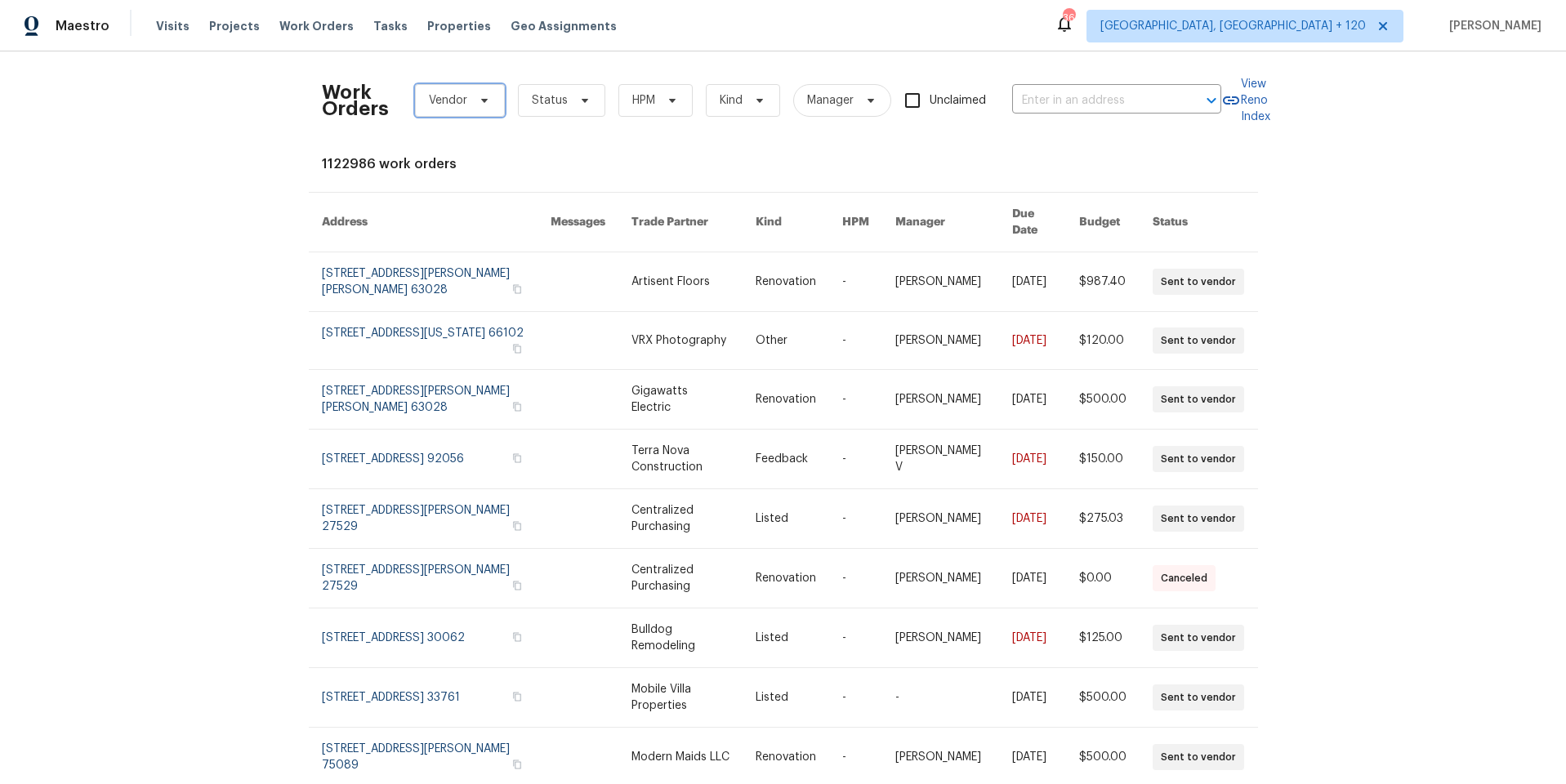
click at [438, 95] on span "Vendor" at bounding box center [448, 100] width 38 height 16
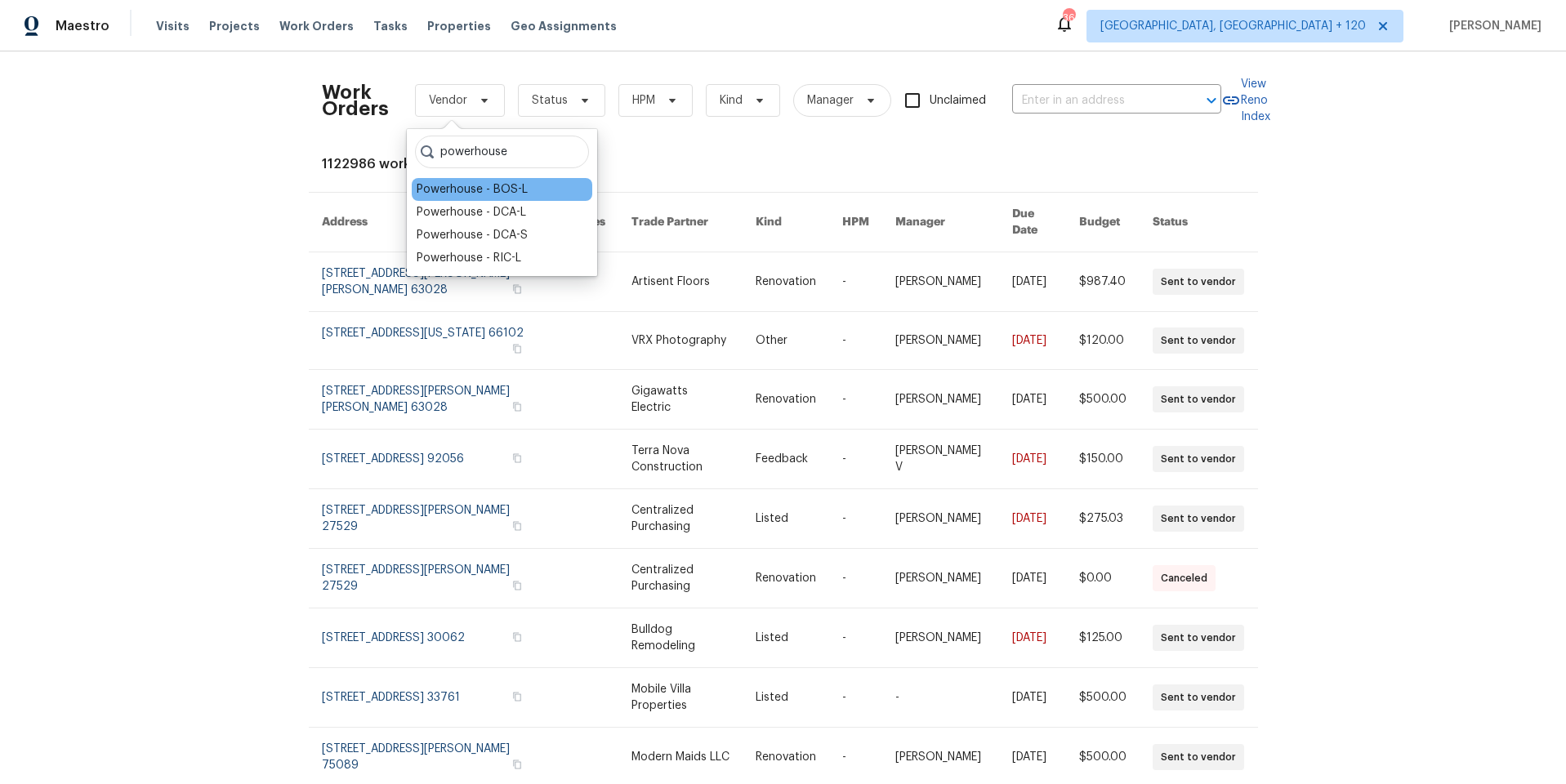
type input "powerhouse"
click at [495, 188] on div "Powerhouse - BOS-L" at bounding box center [472, 189] width 111 height 16
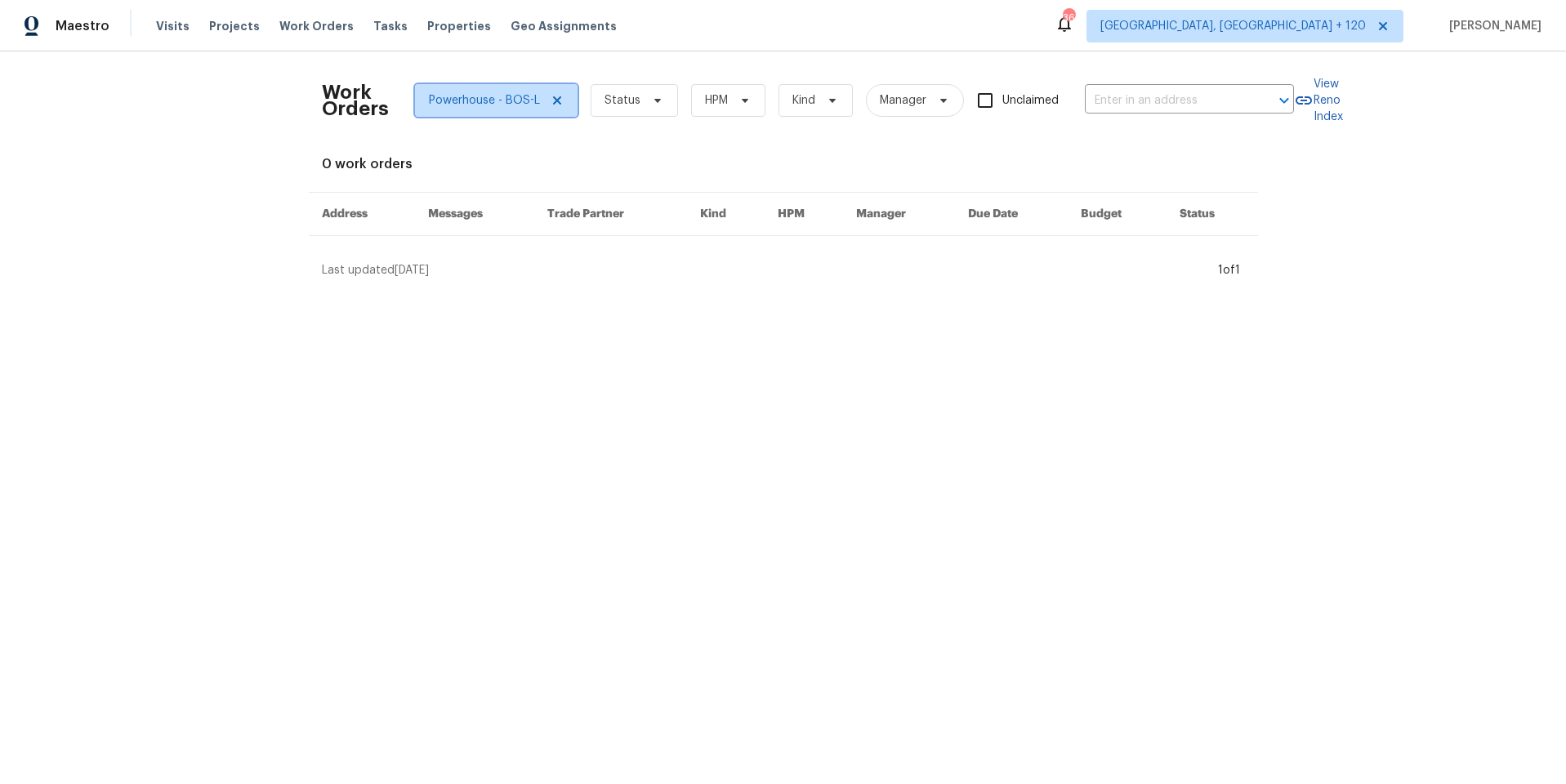
click at [553, 101] on icon at bounding box center [556, 100] width 8 height 8
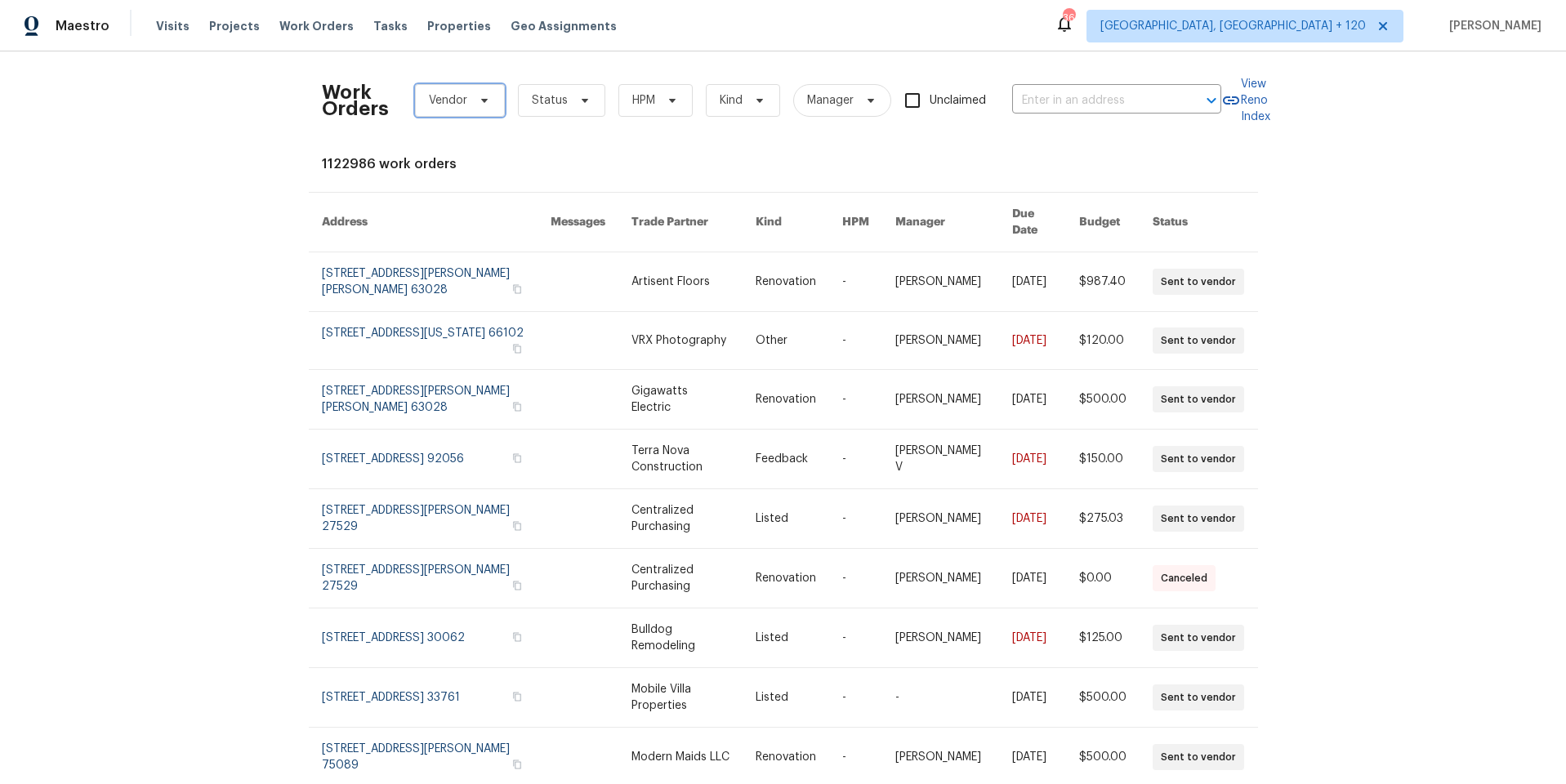
click at [429, 106] on span "Vendor" at bounding box center [448, 100] width 38 height 16
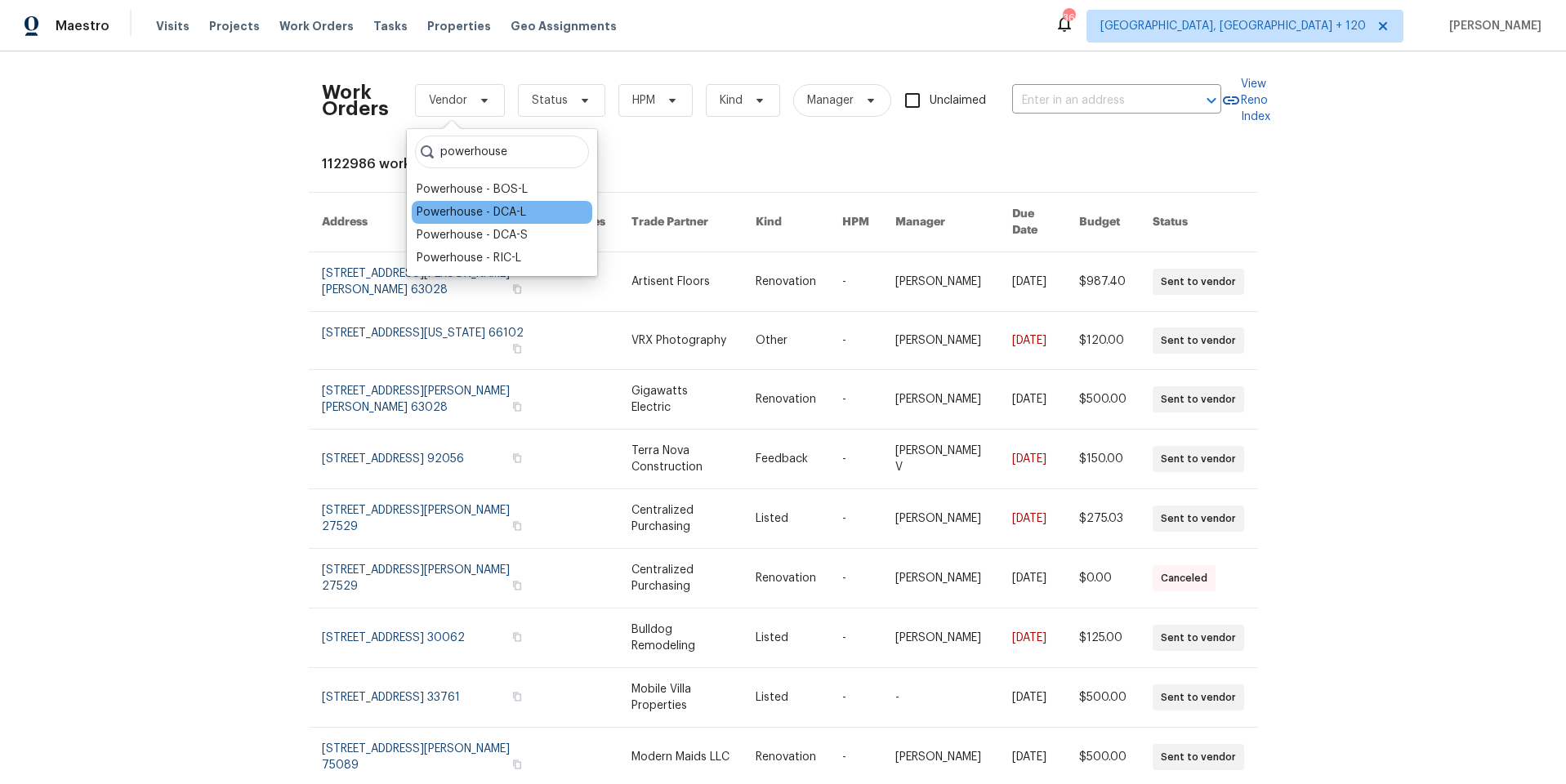
type input "powerhouse"
click at [476, 213] on div "Powerhouse - DCA-L" at bounding box center [471, 211] width 109 height 16
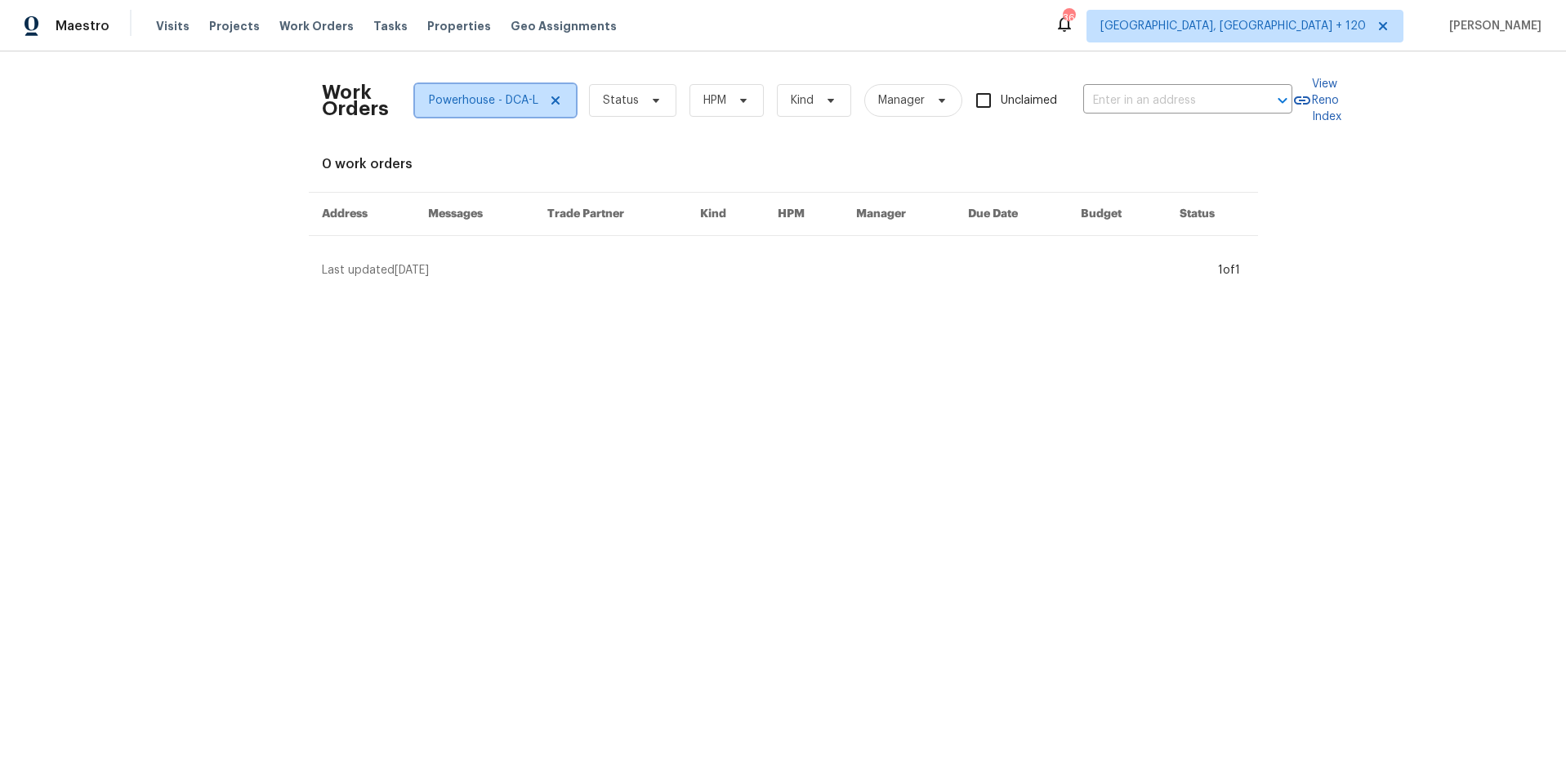
click at [551, 100] on icon at bounding box center [554, 100] width 8 height 8
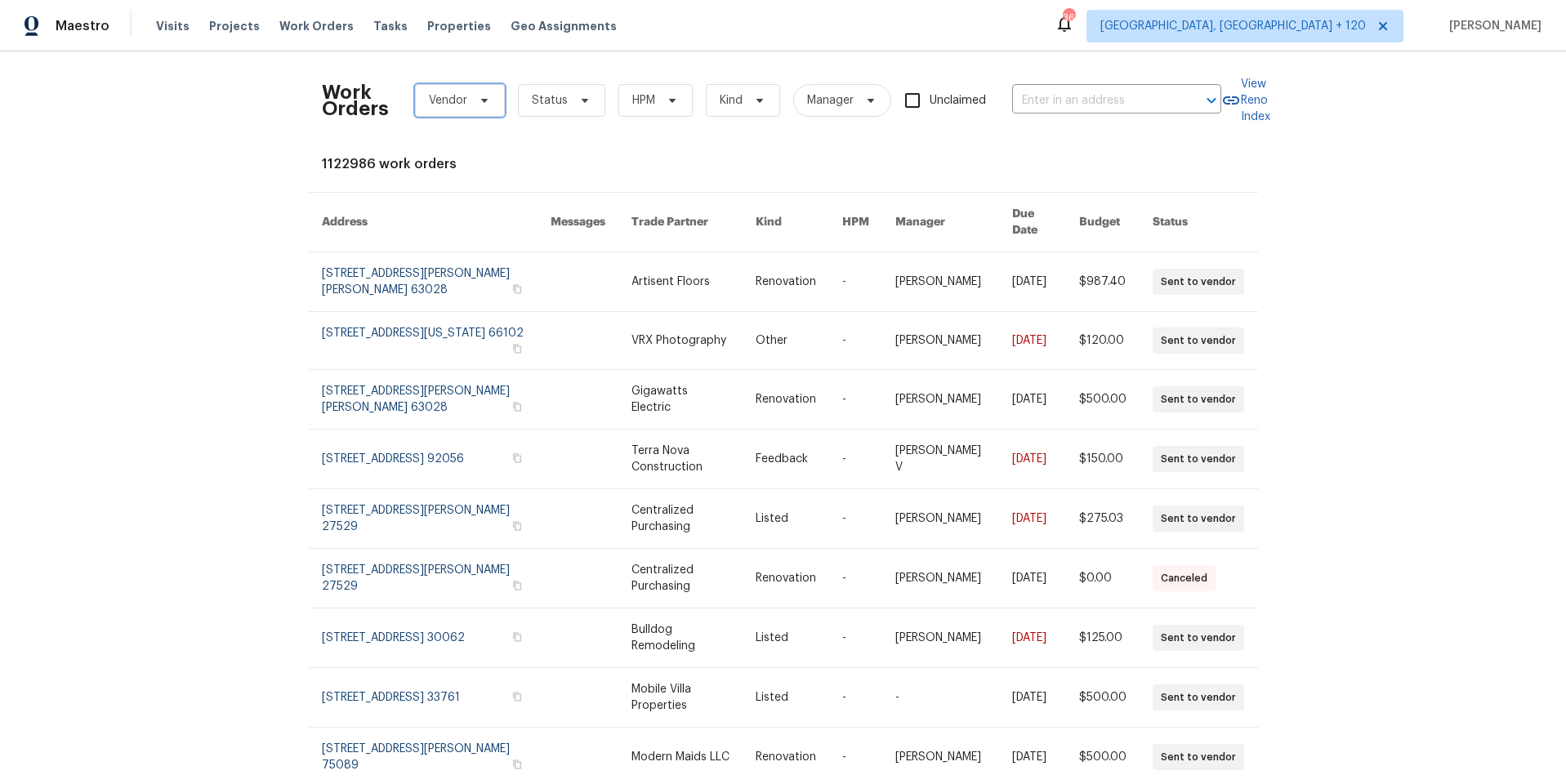
click at [430, 104] on span "Vendor" at bounding box center [448, 100] width 38 height 16
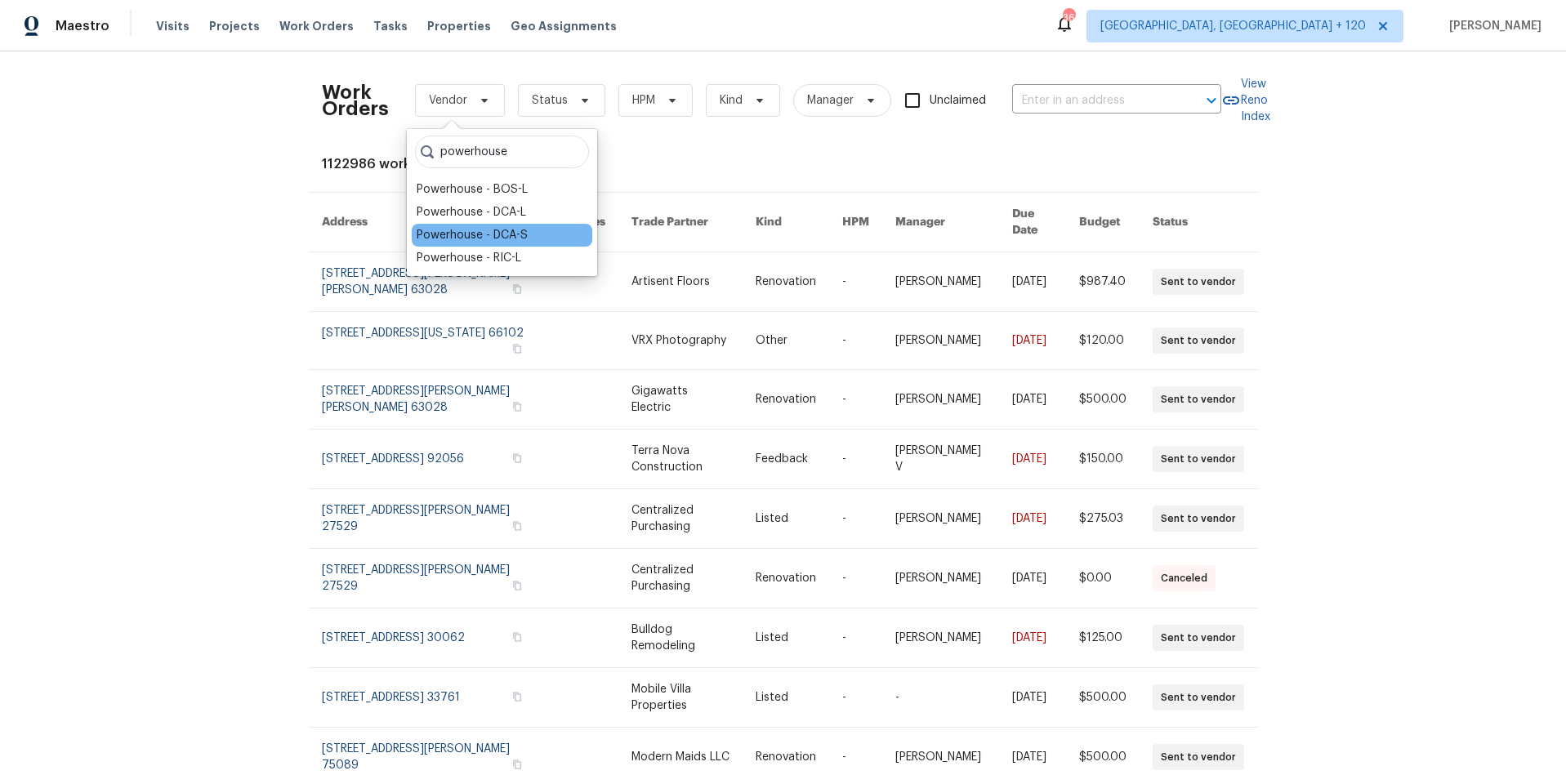
type input "powerhouse"
click at [492, 234] on div "Powerhouse - DCA-S" at bounding box center [472, 235] width 111 height 16
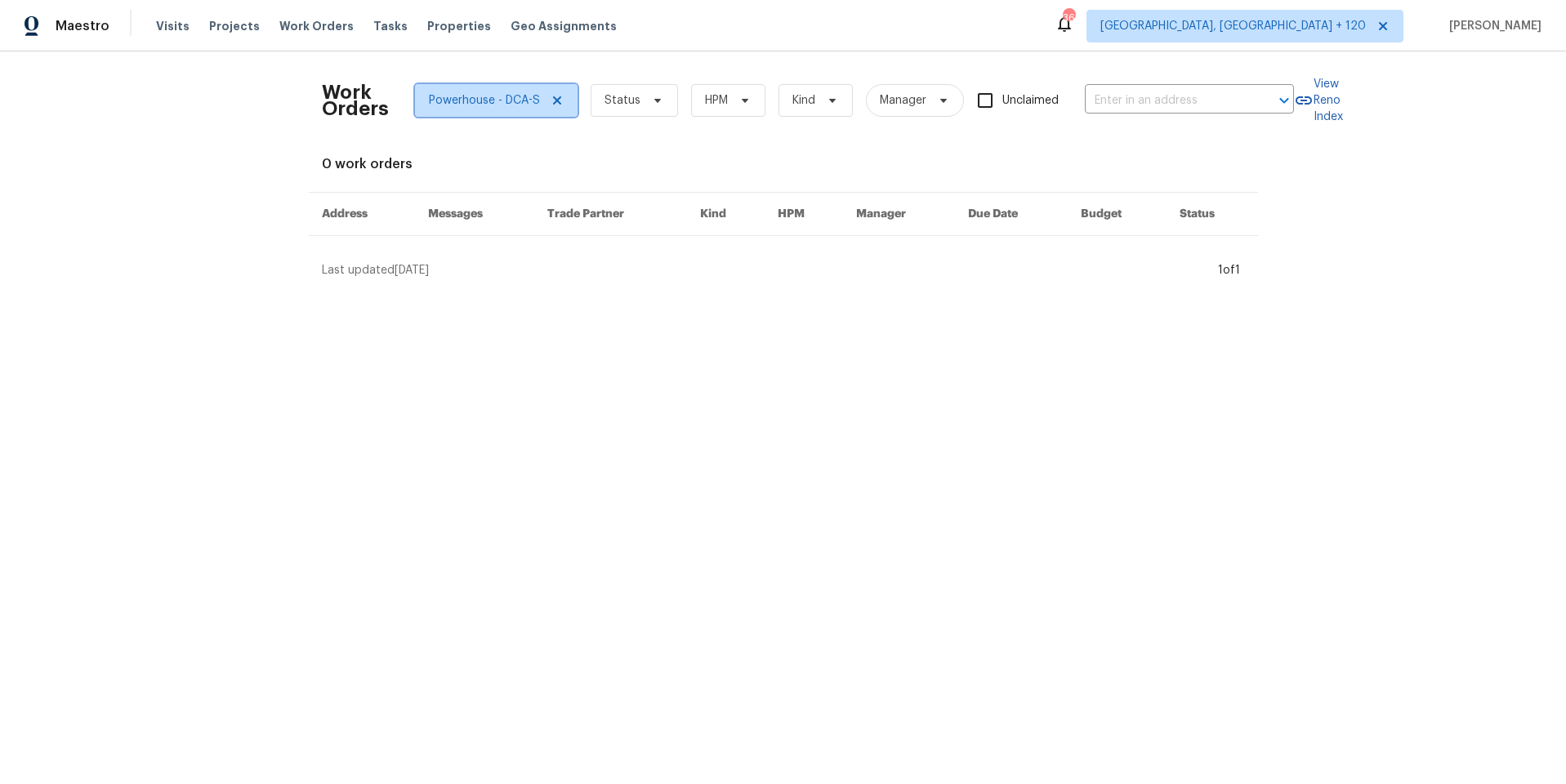
click at [551, 100] on icon at bounding box center [557, 100] width 13 height 13
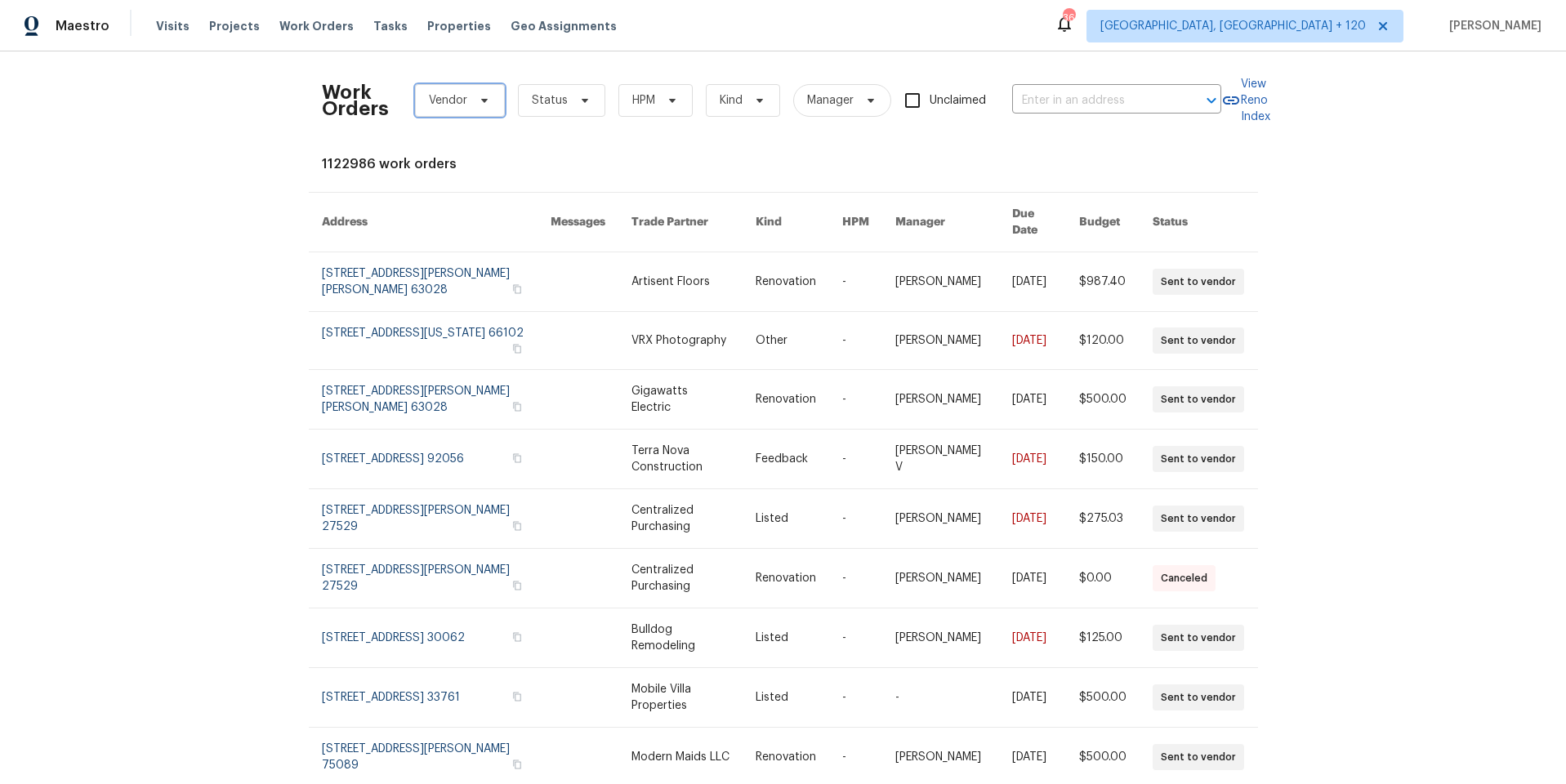
click at [457, 105] on span "Vendor" at bounding box center [448, 100] width 38 height 16
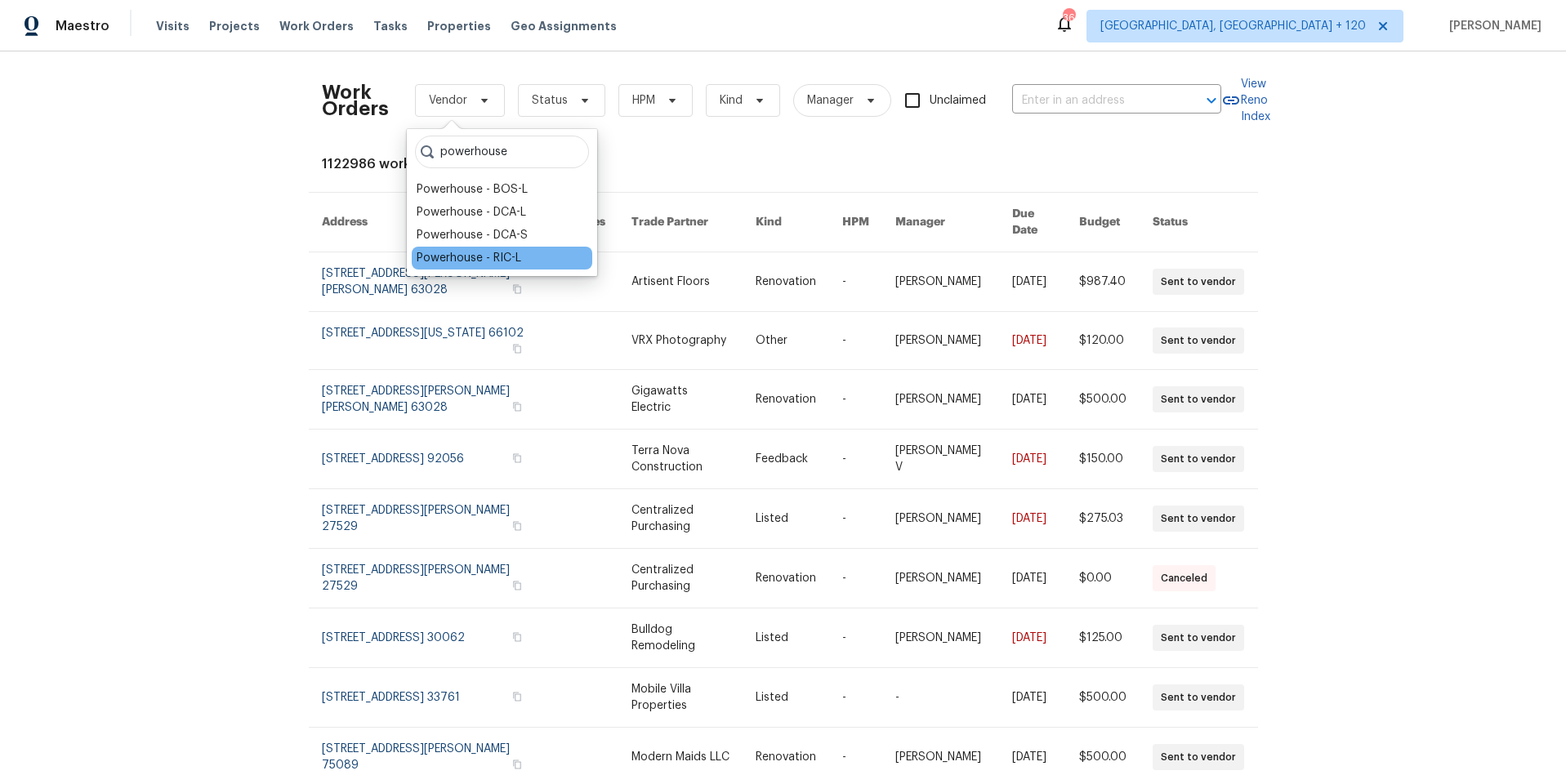
type input "powerhouse"
click at [485, 260] on div "Powerhouse - RIC-L" at bounding box center [469, 257] width 105 height 16
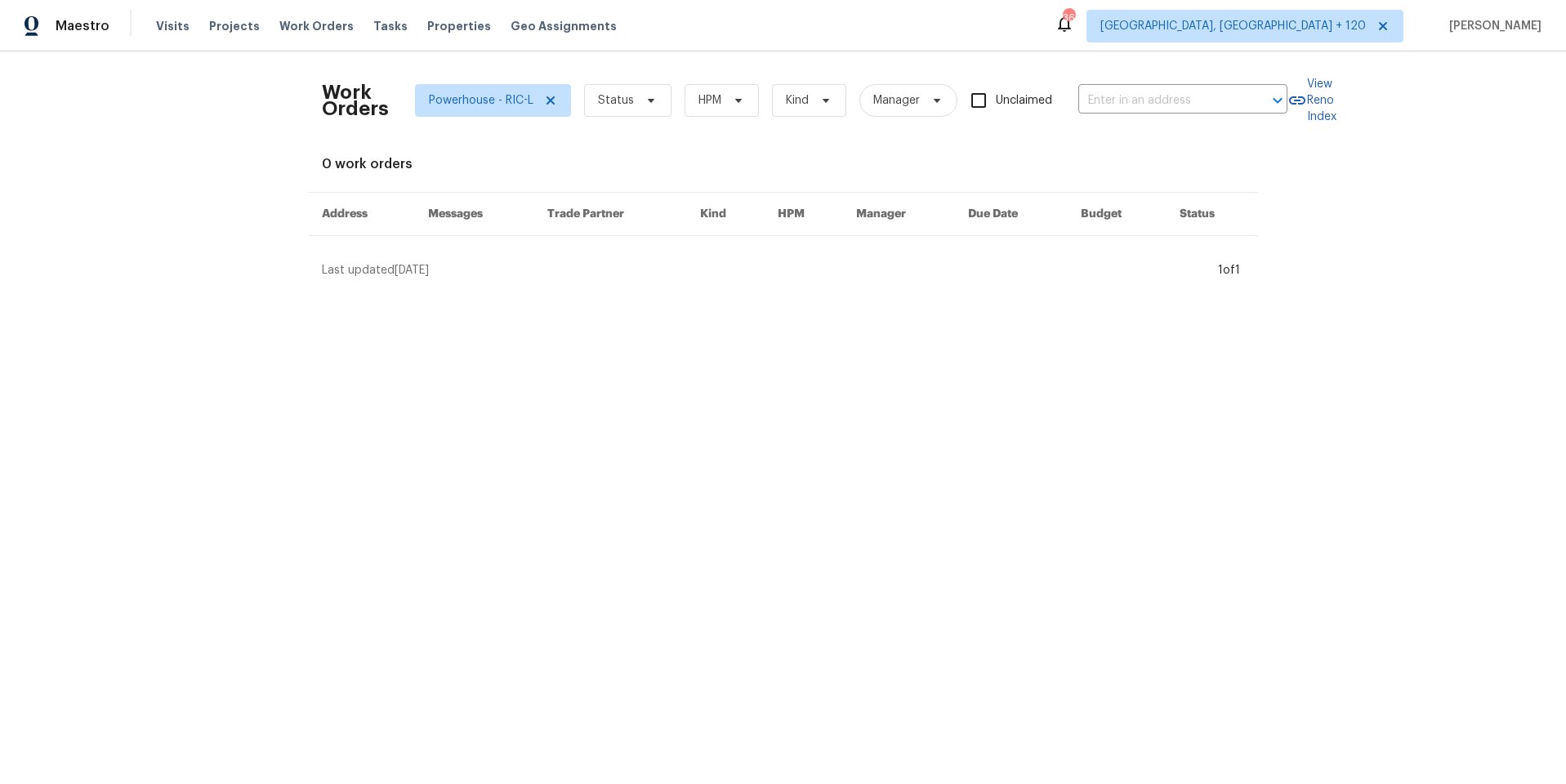
click at [265, 229] on div "Work Orders Powerhouse - RIC-L Status HPM Kind Manager Unclaimed ​ View Reno In…" at bounding box center [783, 171] width 1566 height 240
drag, startPoint x: 540, startPoint y: 95, endPoint x: 478, endPoint y: 99, distance: 62.1
click at [544, 96] on icon at bounding box center [551, 100] width 13 height 13
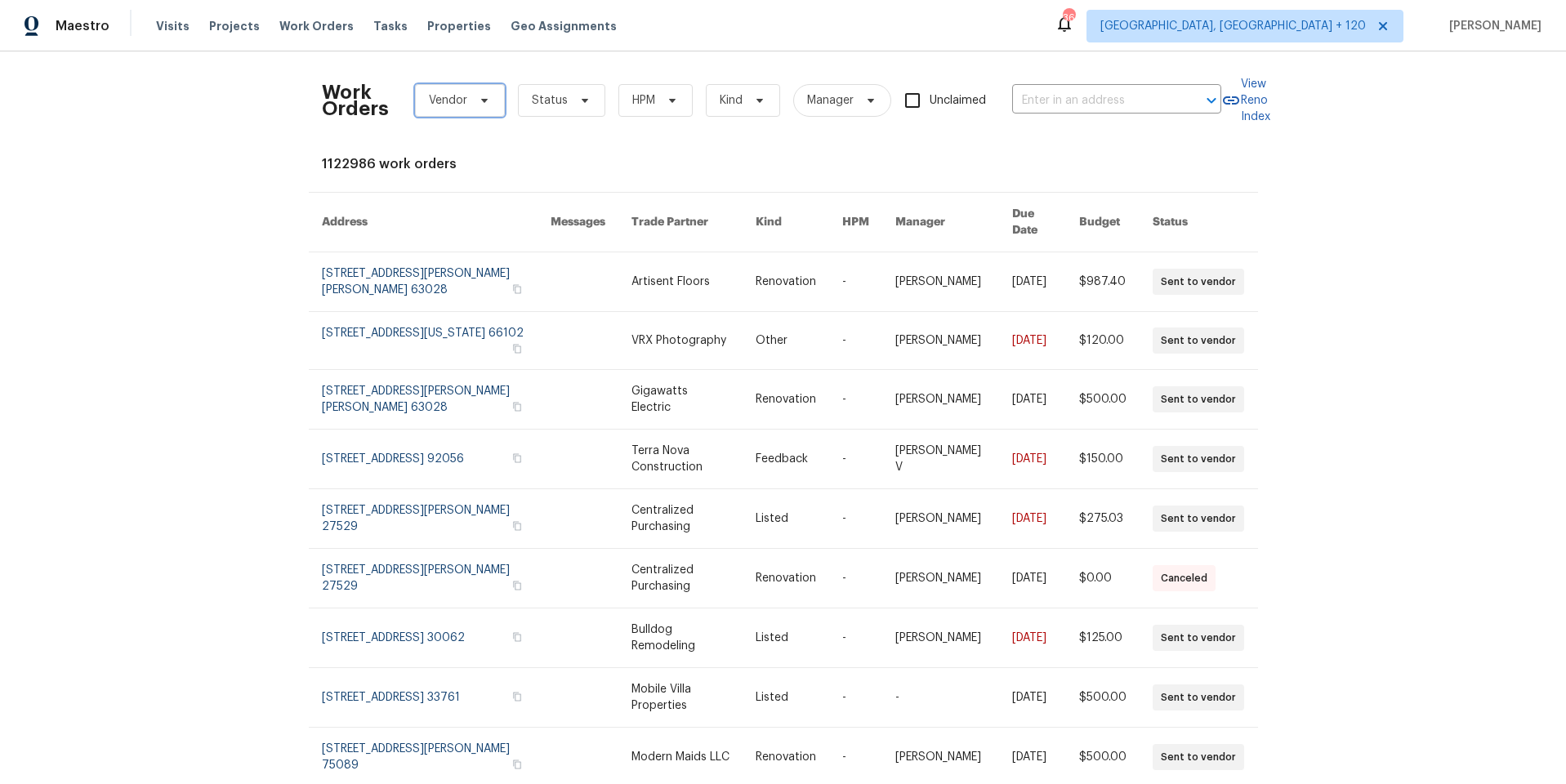
click at [448, 96] on span "Vendor" at bounding box center [448, 100] width 38 height 16
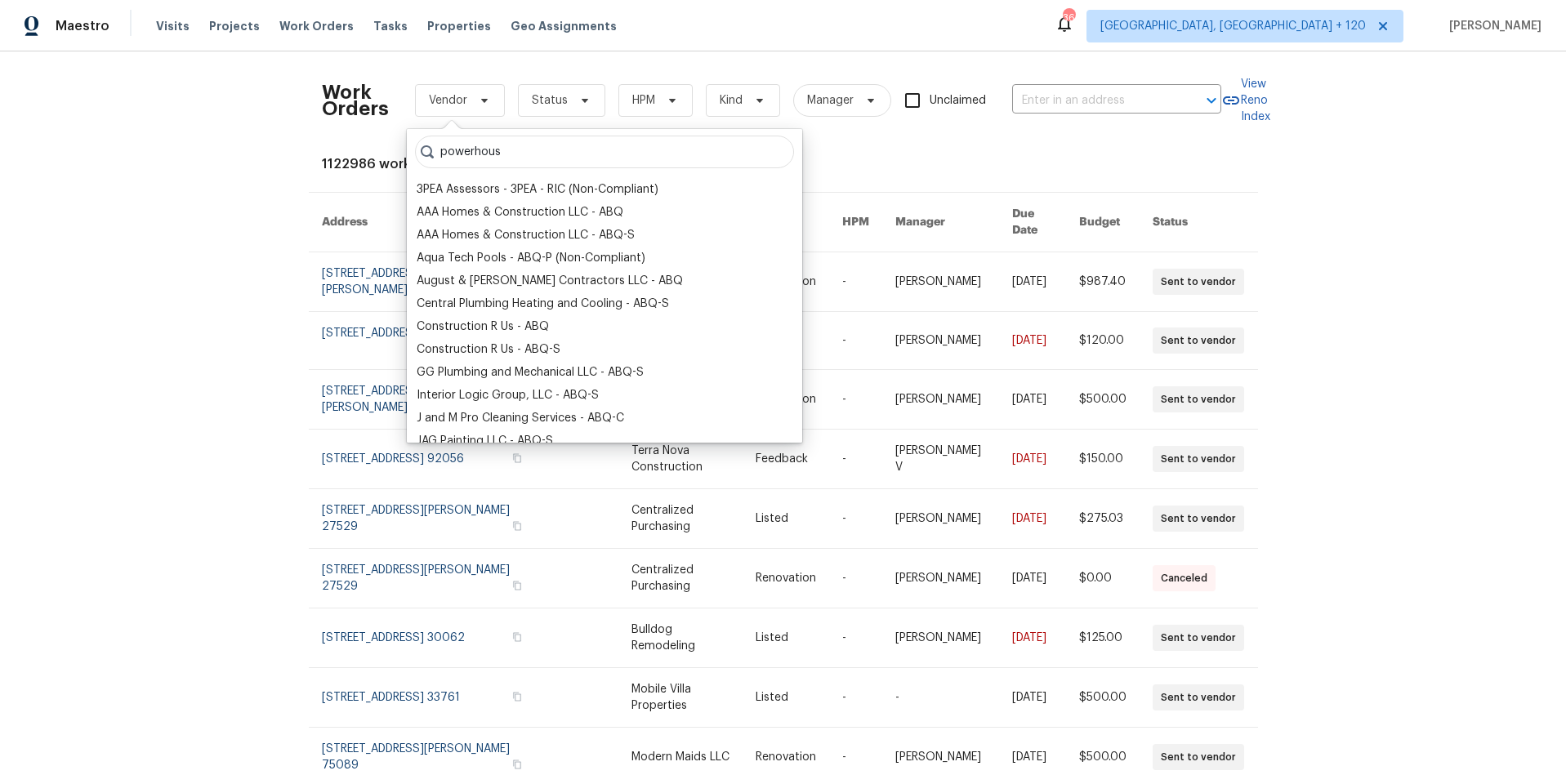
type input "powerhouse"
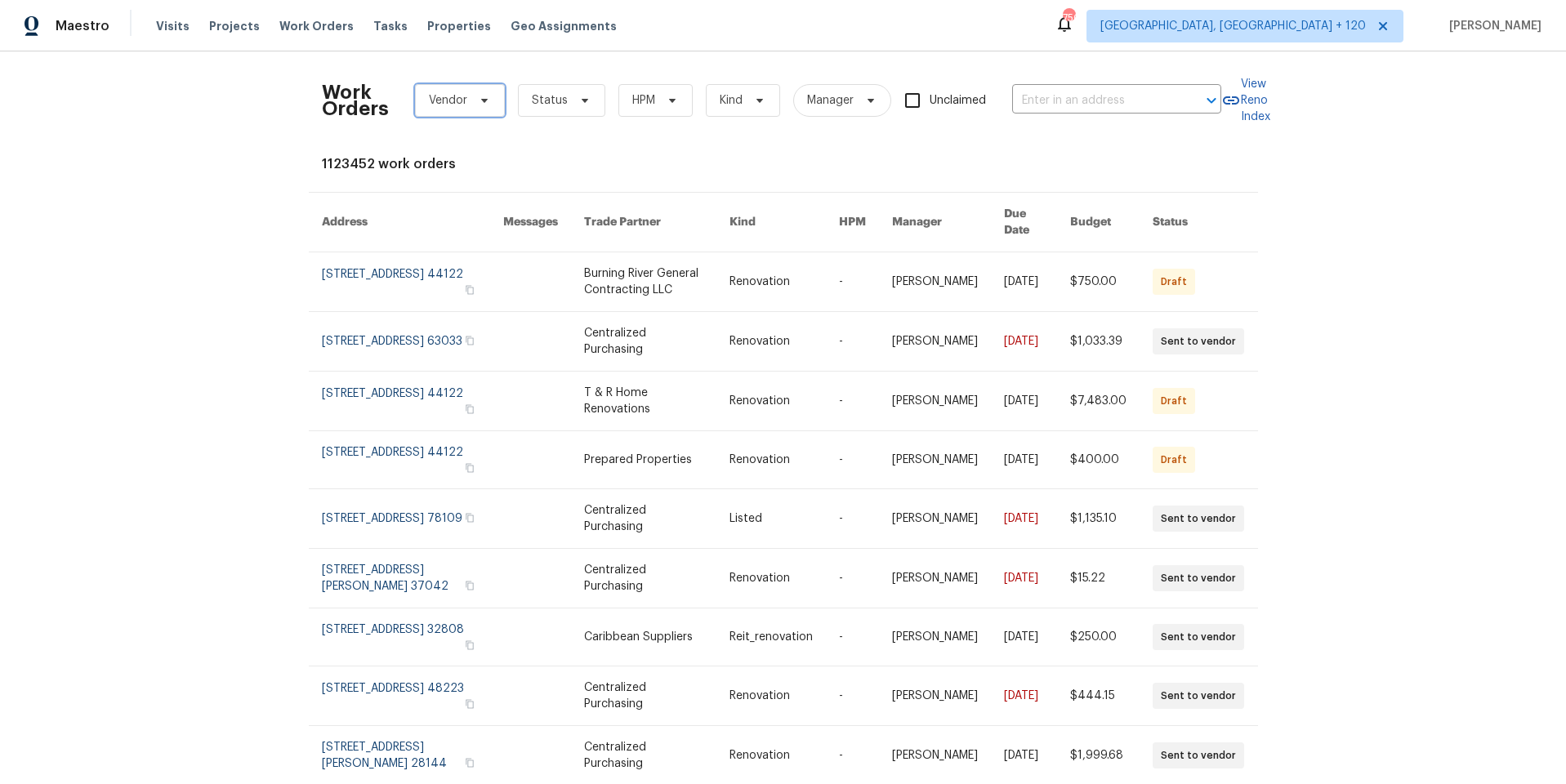
click at [443, 104] on span "Vendor" at bounding box center [448, 100] width 38 height 16
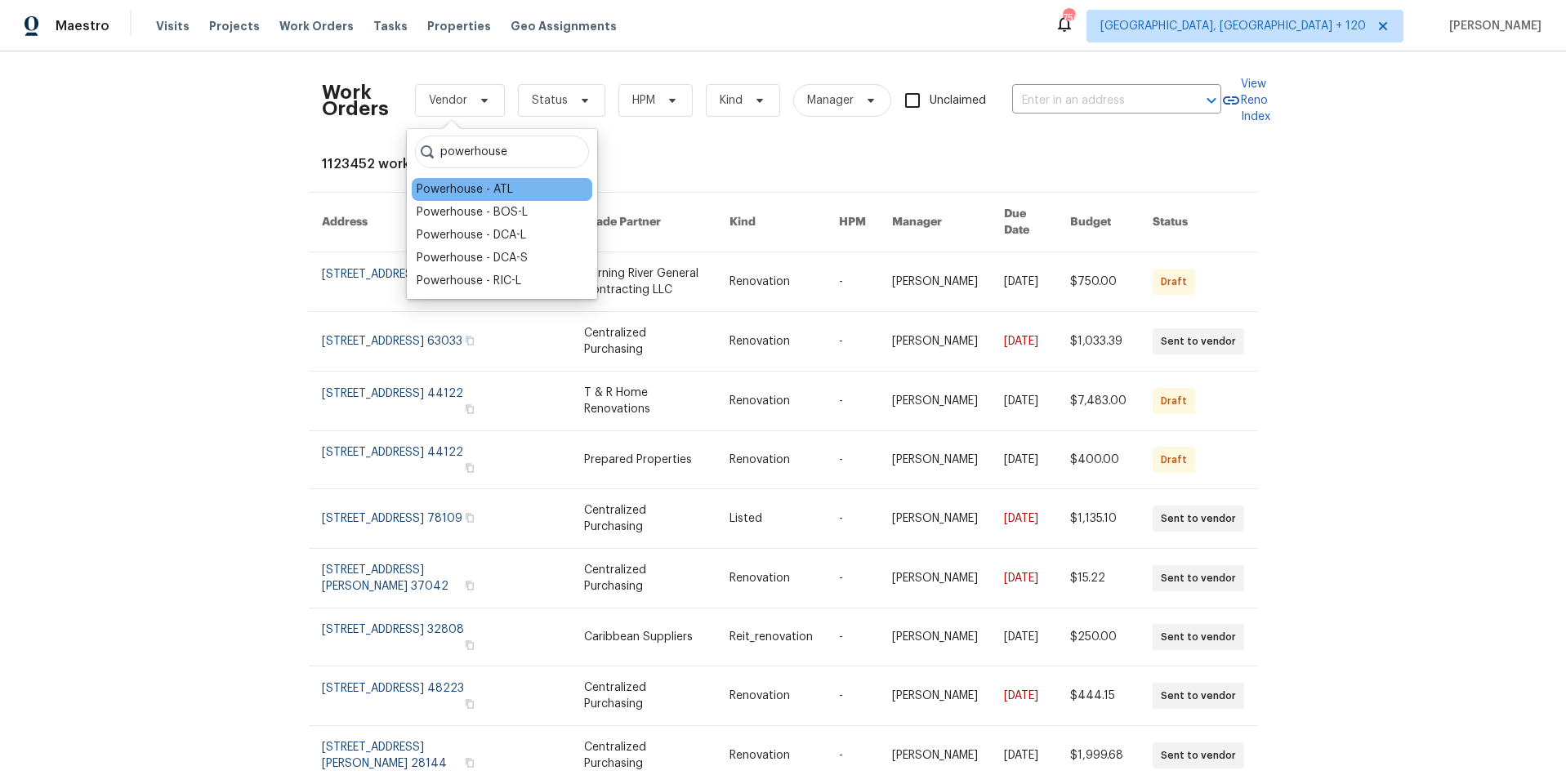
type input "powerhouse"
click at [499, 186] on div "Powerhouse - ATL" at bounding box center [465, 189] width 96 height 16
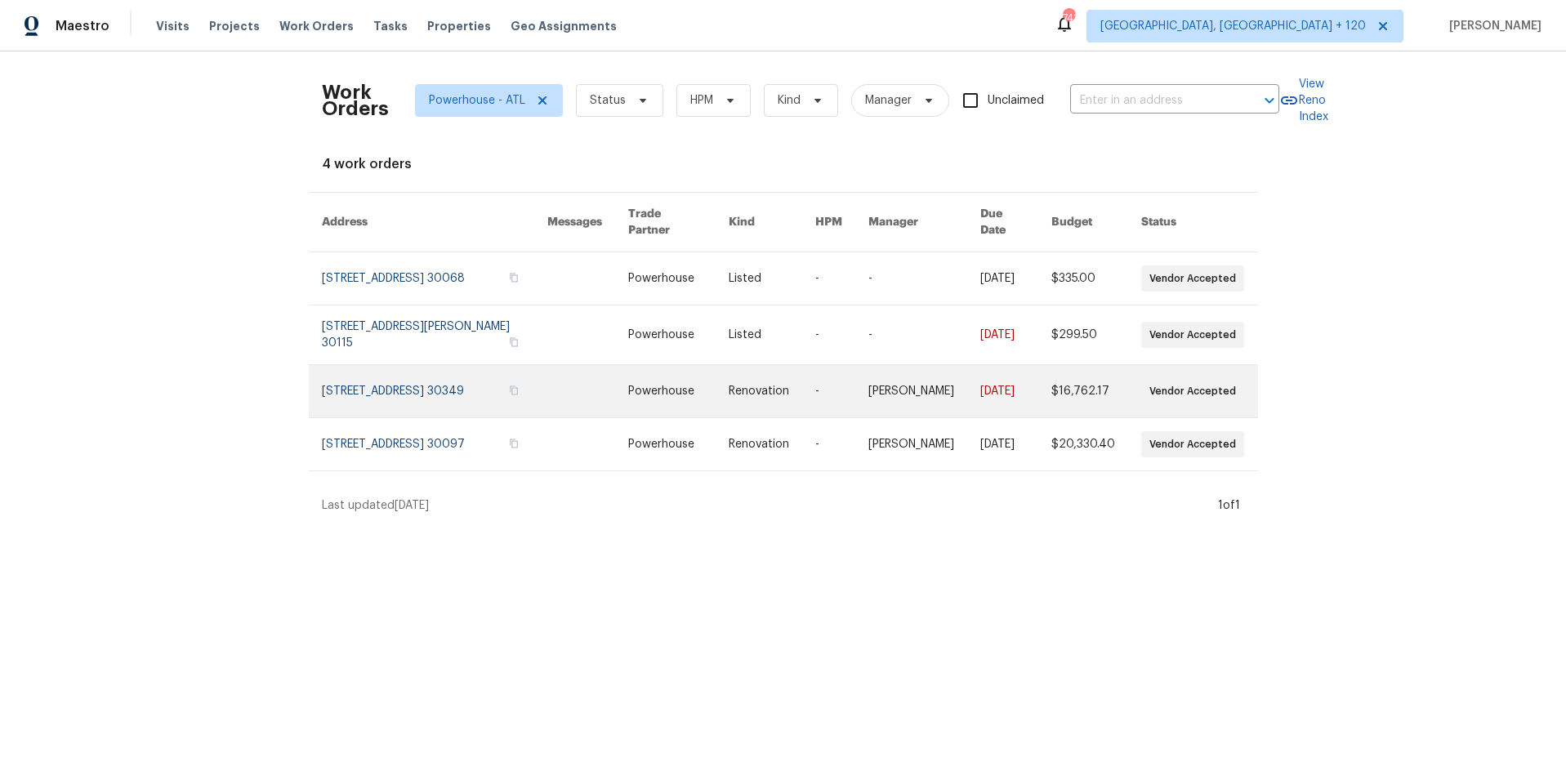
click at [735, 389] on link at bounding box center [771, 392] width 87 height 52
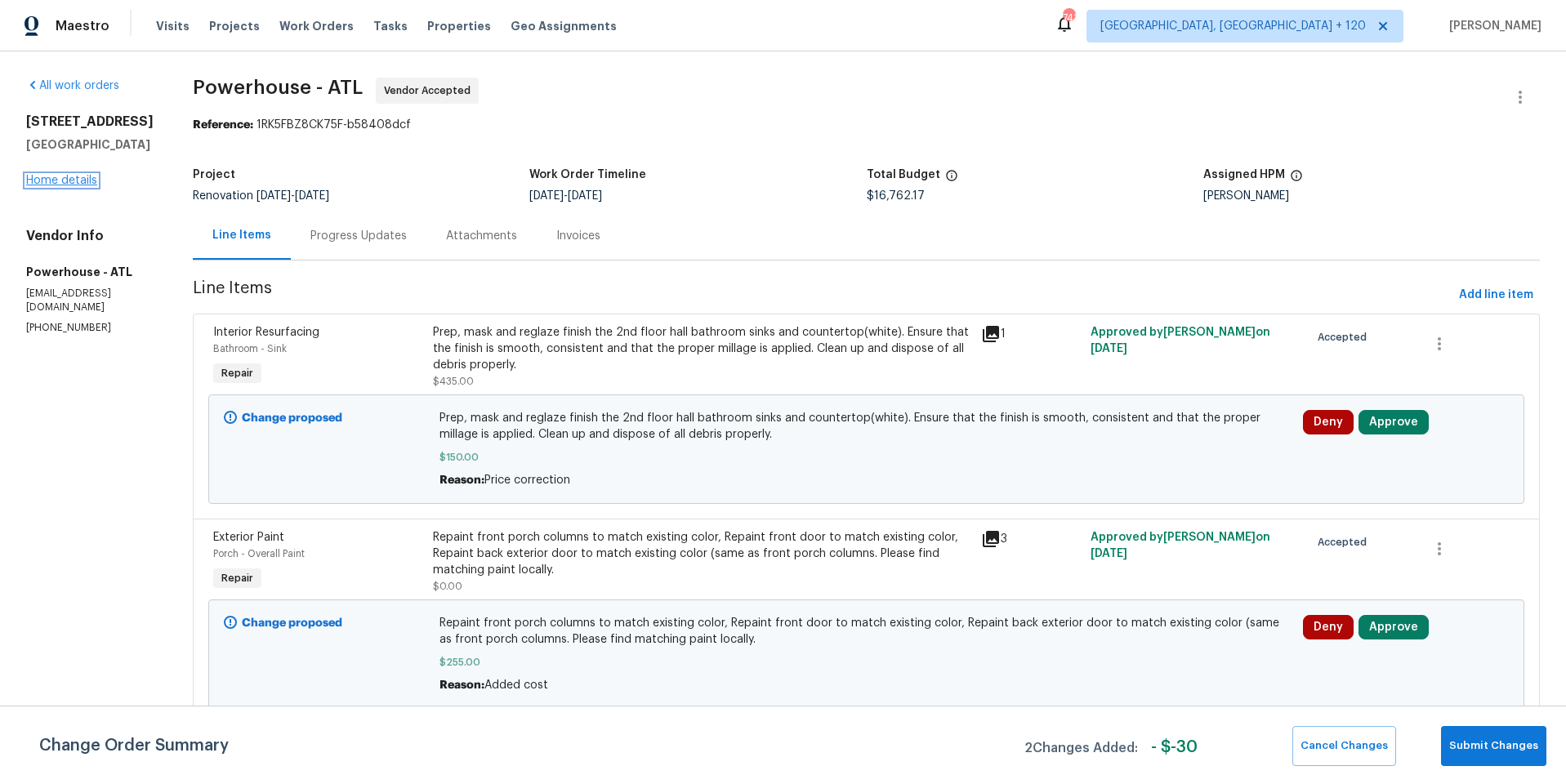
click at [75, 181] on link "Home details" at bounding box center [62, 180] width 71 height 11
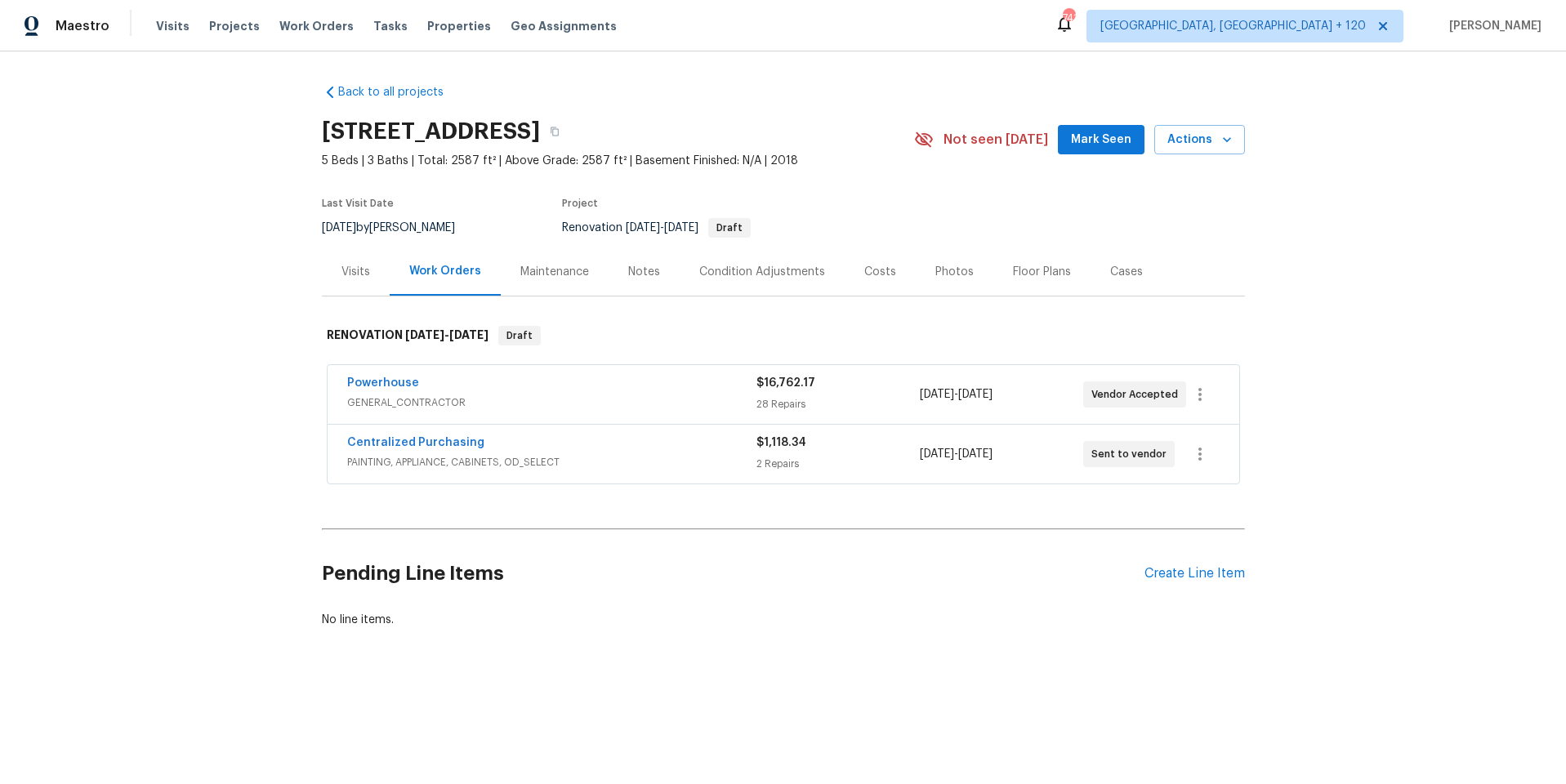
click at [646, 448] on div "Centralized Purchasing" at bounding box center [552, 444] width 409 height 20
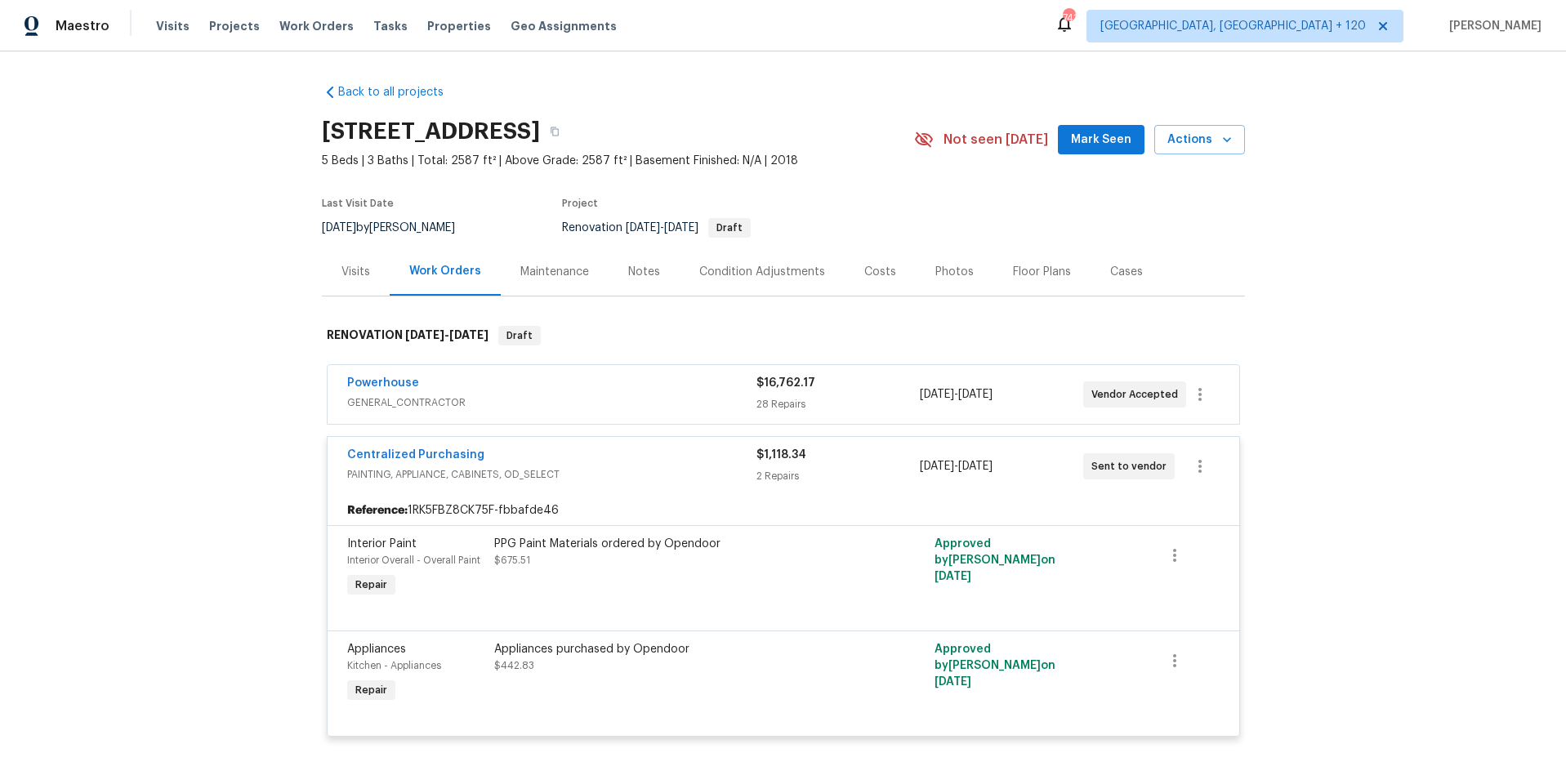
click at [661, 394] on span "GENERAL_CONTRACTOR" at bounding box center [552, 402] width 409 height 16
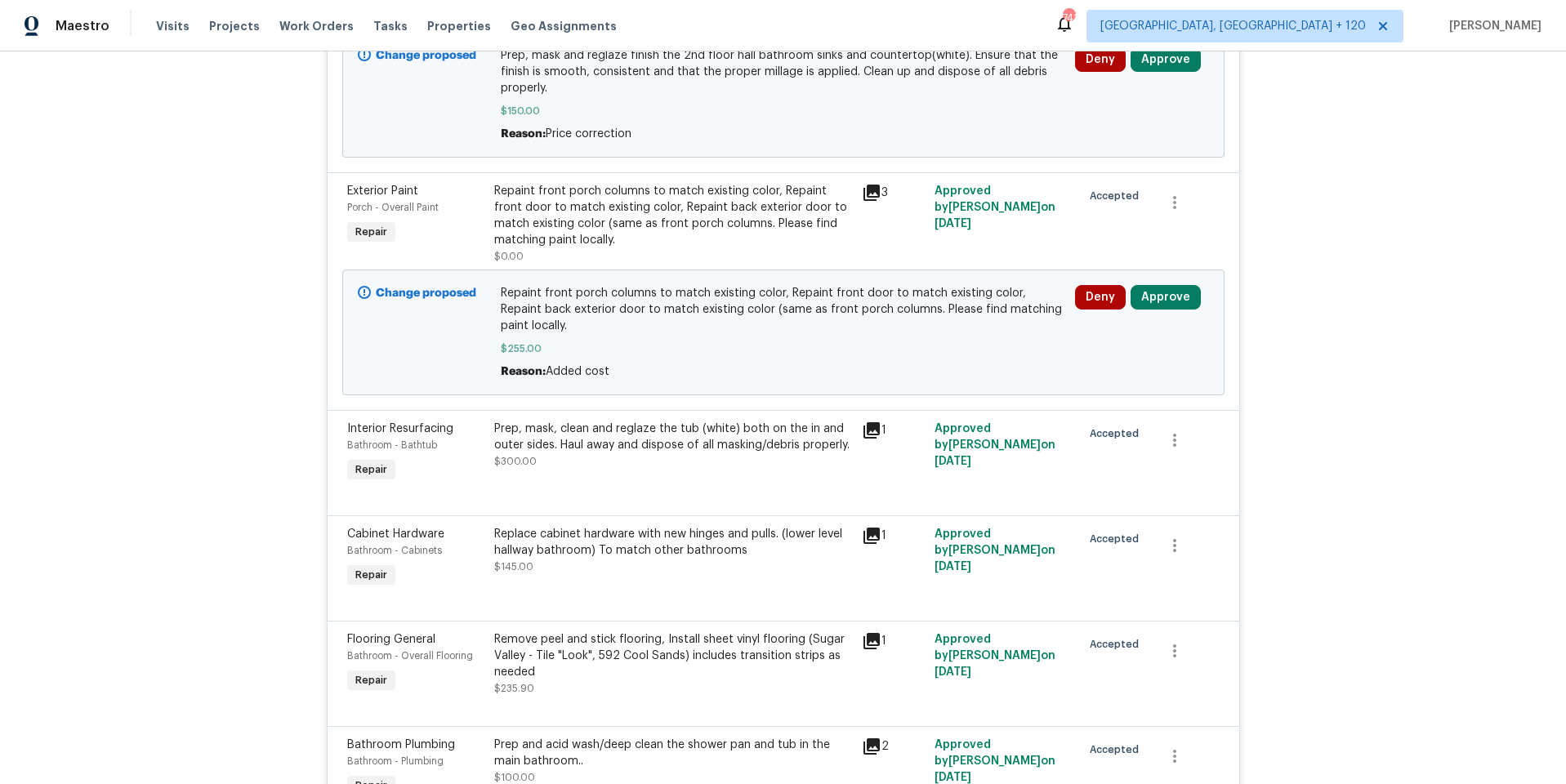
scroll to position [253, 0]
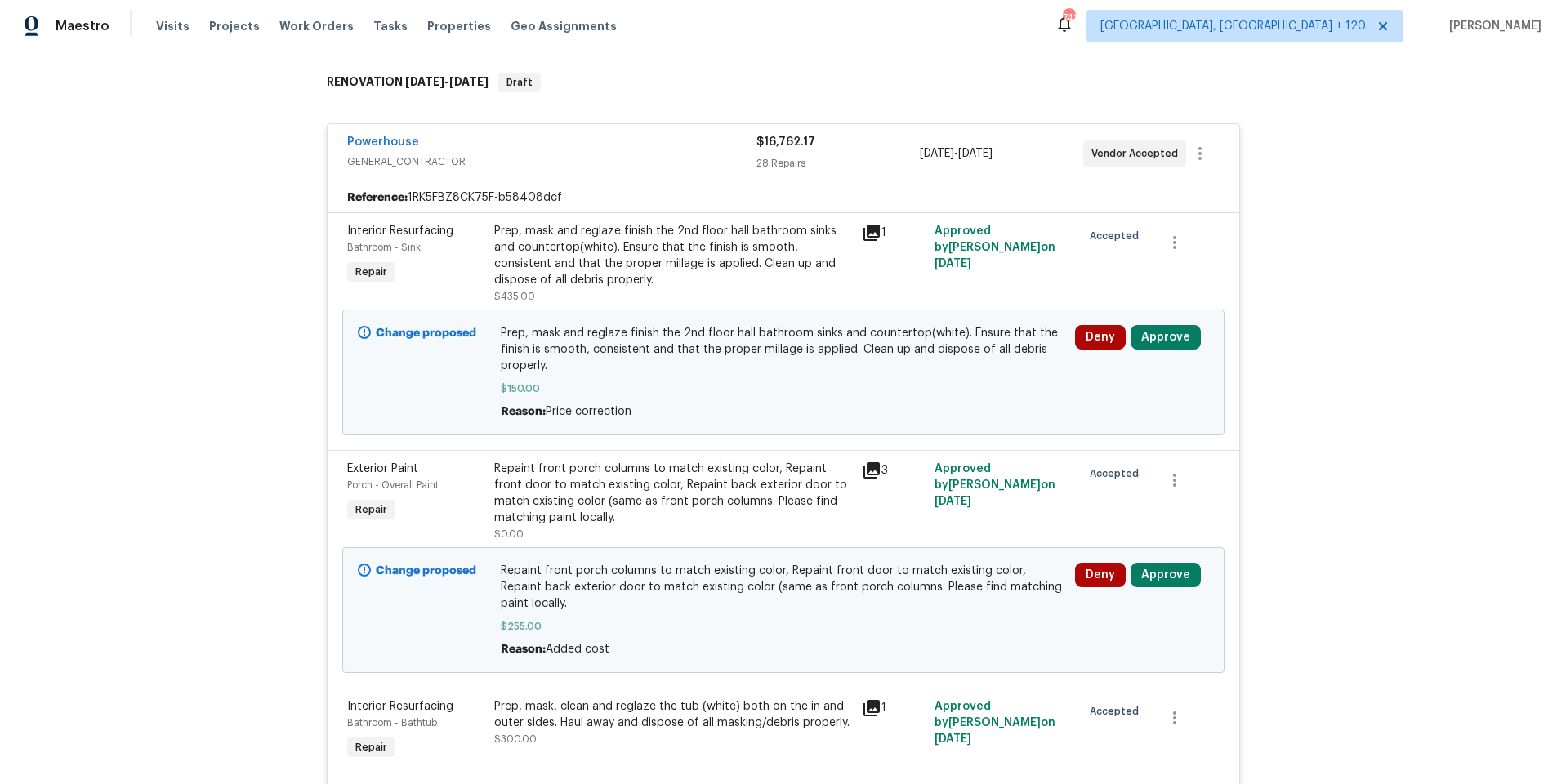
click at [654, 153] on span "GENERAL_CONTRACTOR" at bounding box center [552, 161] width 409 height 16
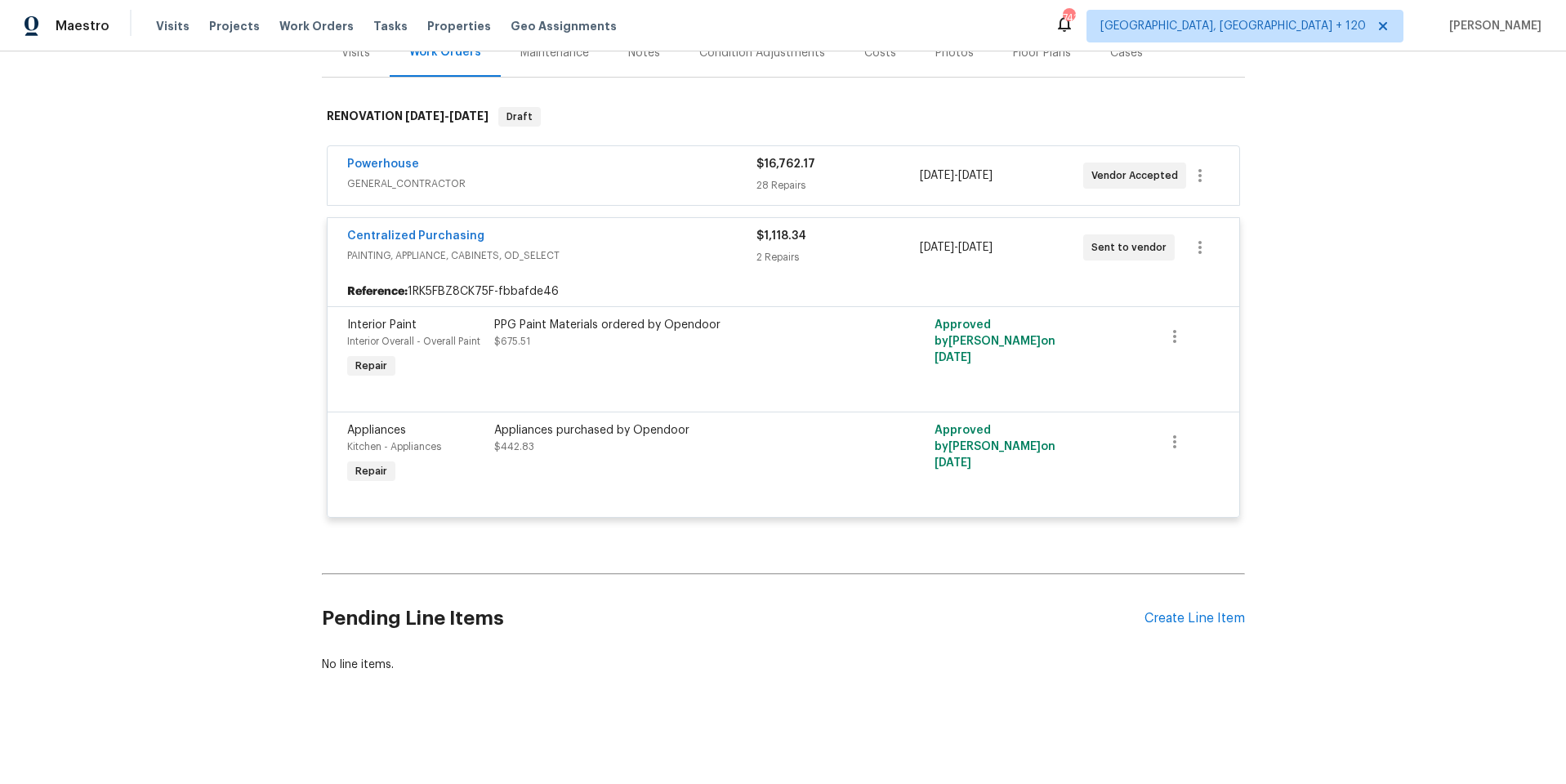
scroll to position [231, 0]
click at [650, 228] on div "Centralized Purchasing" at bounding box center [552, 237] width 409 height 20
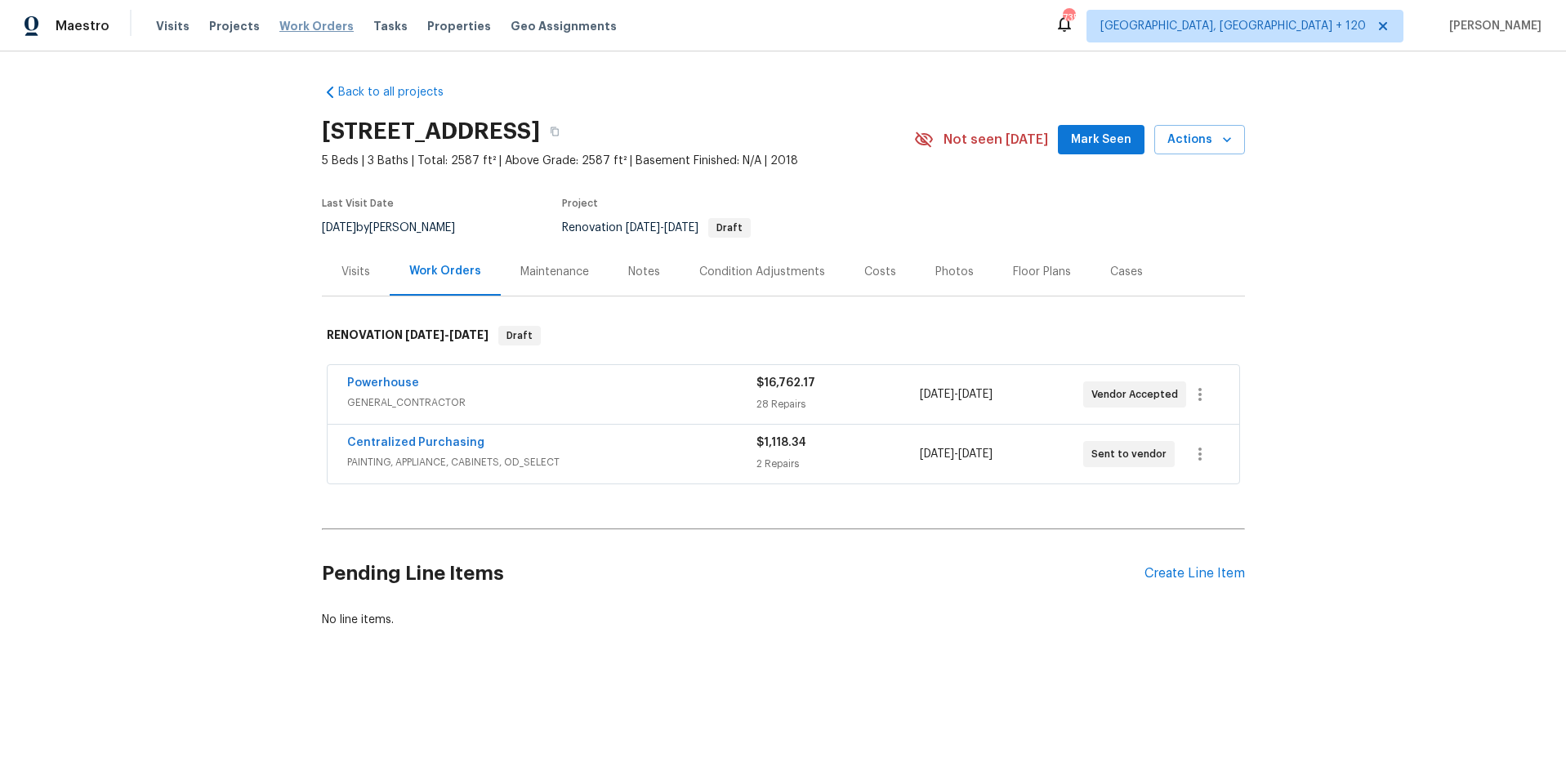
click at [294, 23] on span "Work Orders" at bounding box center [317, 25] width 75 height 16
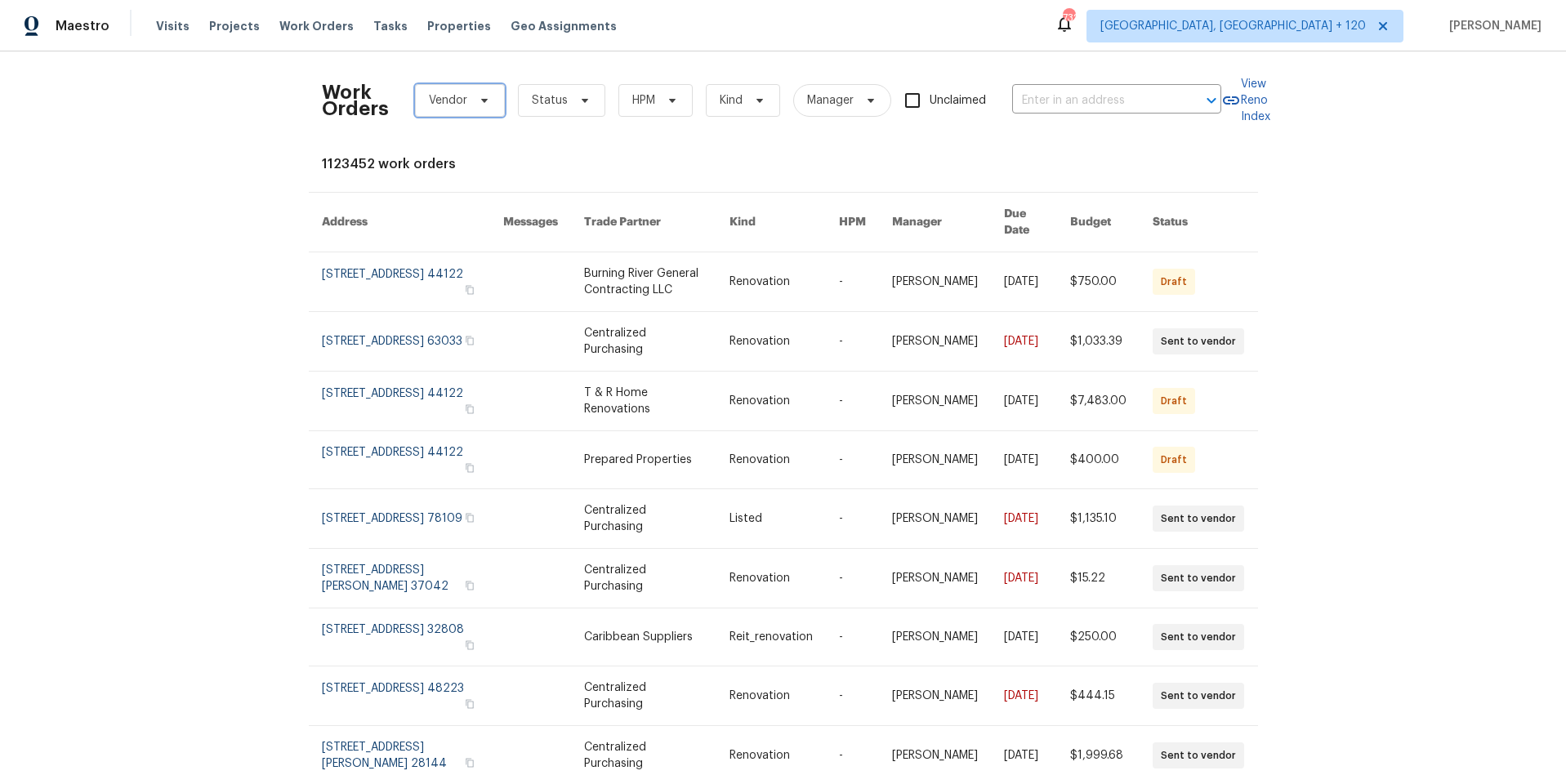
click at [447, 99] on span "Vendor" at bounding box center [448, 100] width 38 height 16
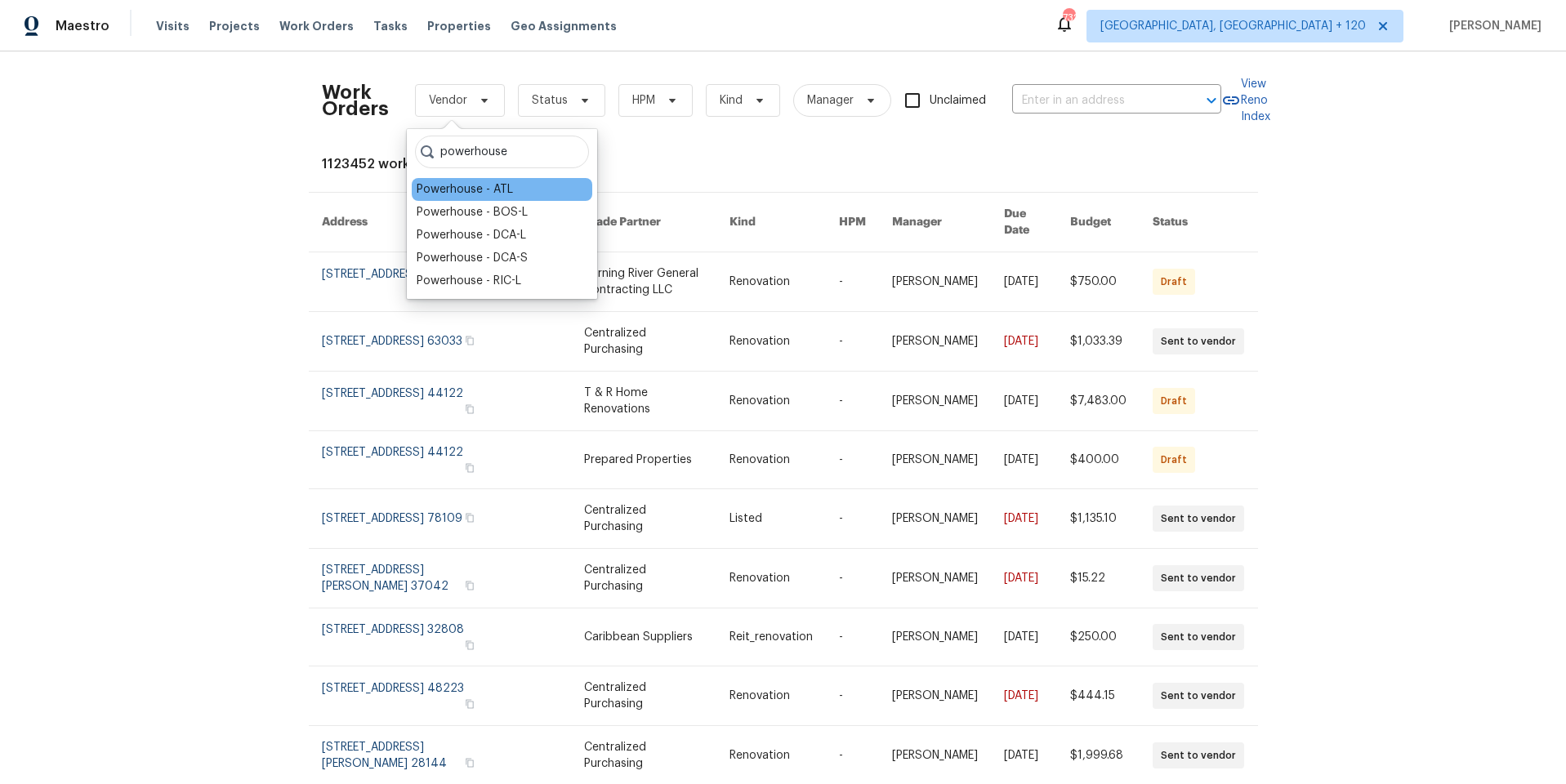
type input "powerhouse"
click at [480, 190] on div "Powerhouse - ATL" at bounding box center [465, 189] width 96 height 16
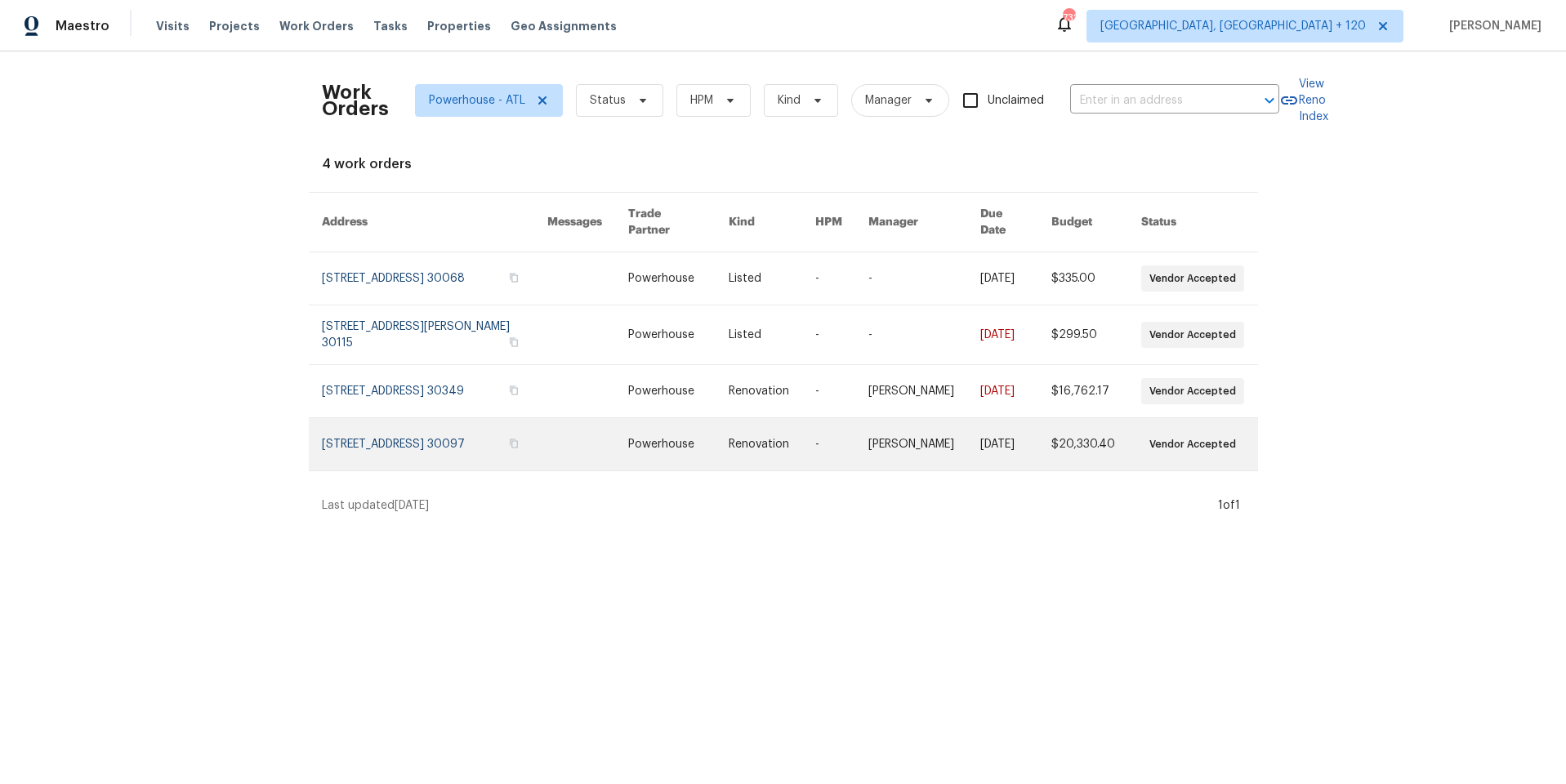
click at [613, 451] on link at bounding box center [587, 444] width 81 height 52
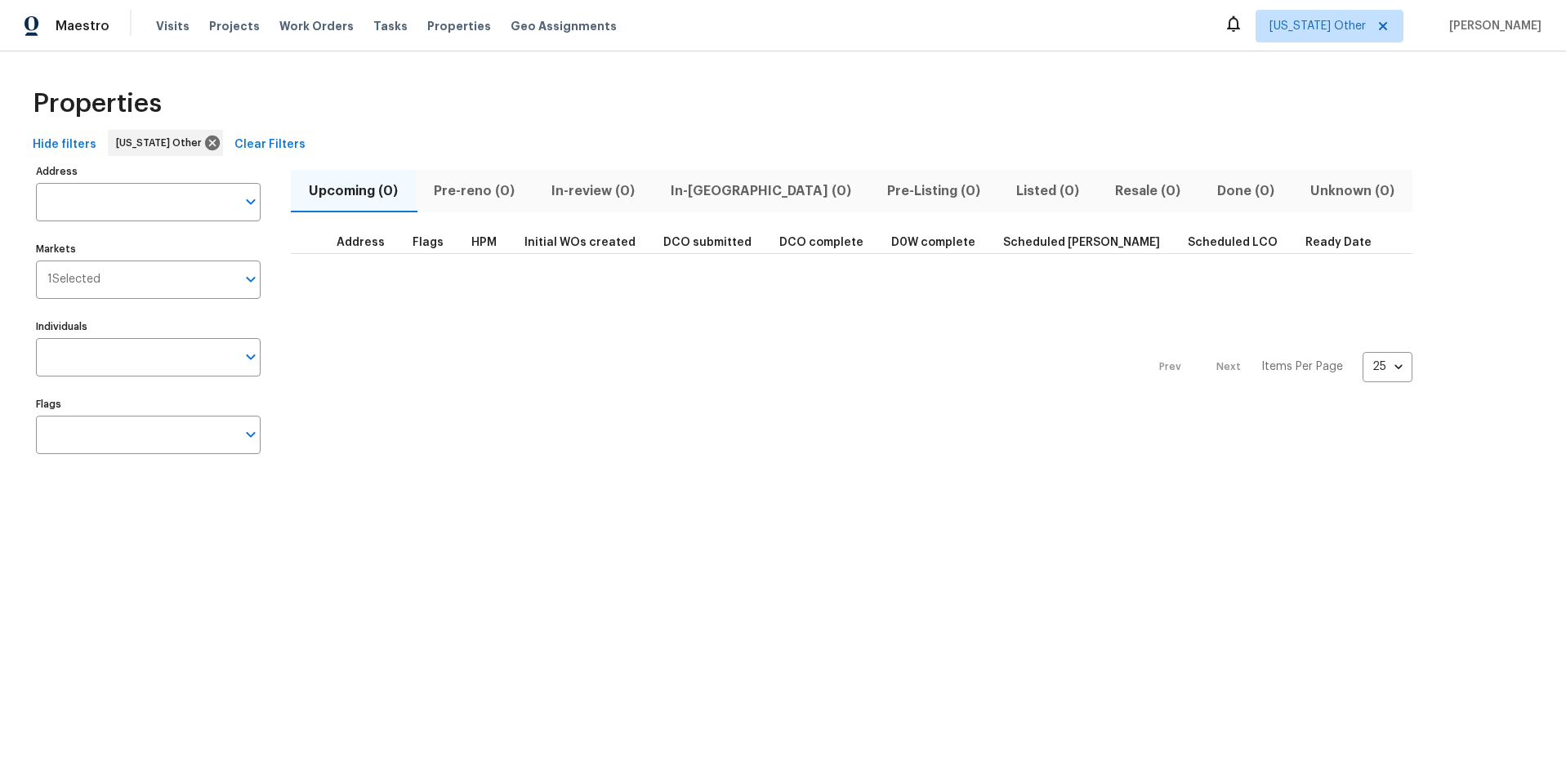
click at [990, 75] on div "Properties Hide filters [US_STATE] Other Clear Filters Address Address Markets …" at bounding box center [783, 274] width 1566 height 445
click at [429, 25] on span "Properties" at bounding box center [459, 25] width 64 height 16
